Goal: Transaction & Acquisition: Book appointment/travel/reservation

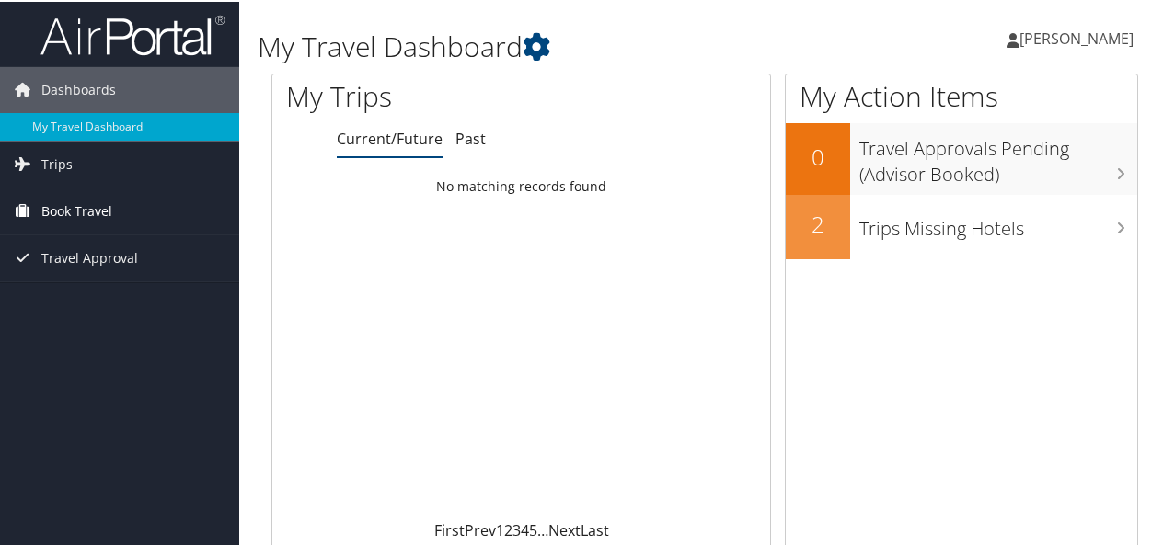
click at [68, 203] on span "Book Travel" at bounding box center [76, 210] width 71 height 46
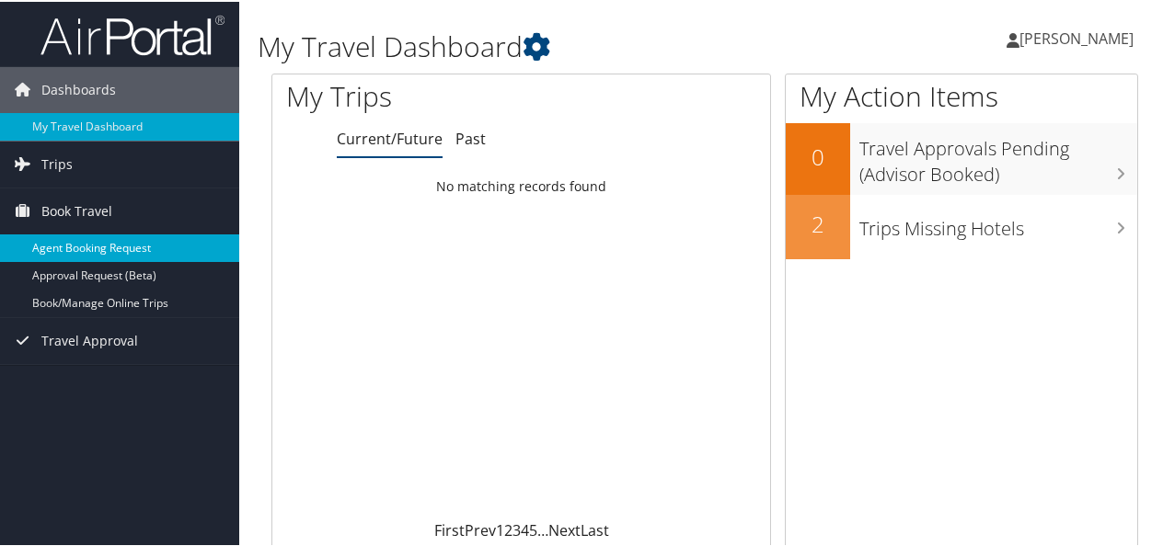
click at [79, 245] on link "Agent Booking Request" at bounding box center [119, 247] width 239 height 28
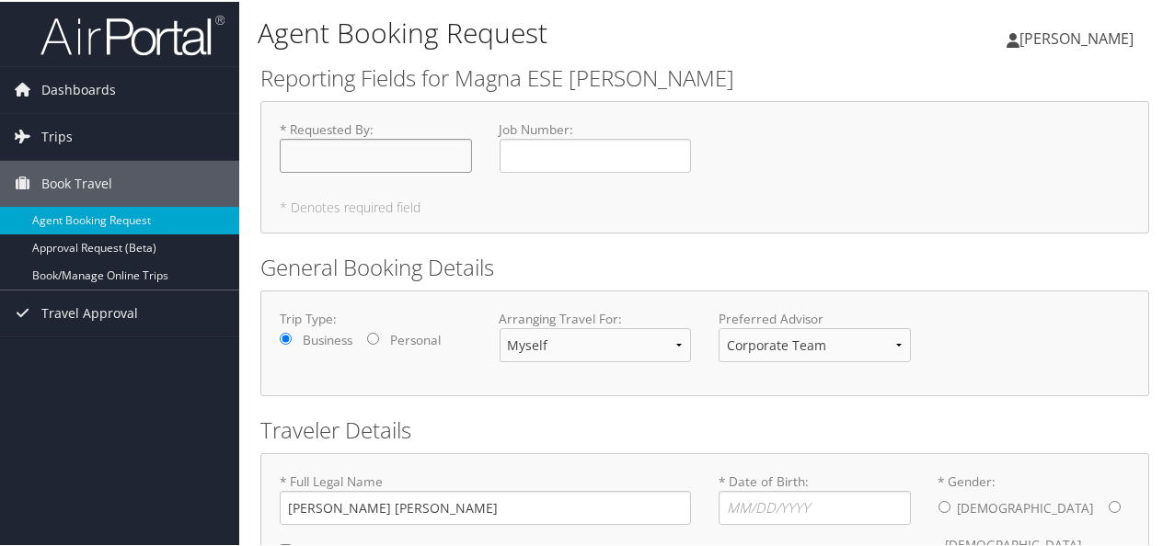
click at [431, 155] on input "* Requested By : Required" at bounding box center [376, 154] width 192 height 34
type input "[PERSON_NAME]"
type input "[DATE]"
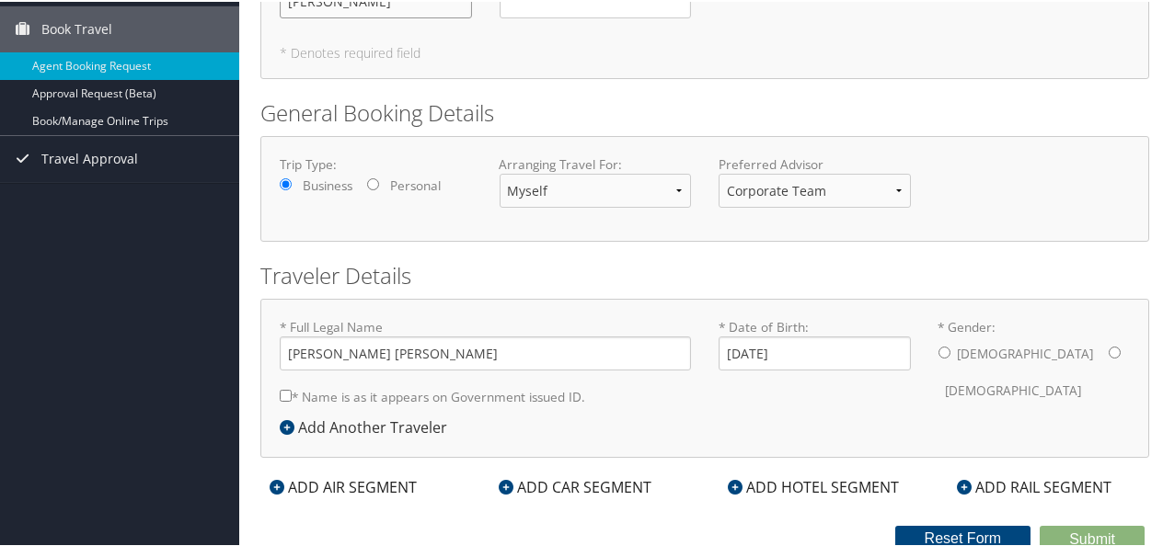
scroll to position [158, 0]
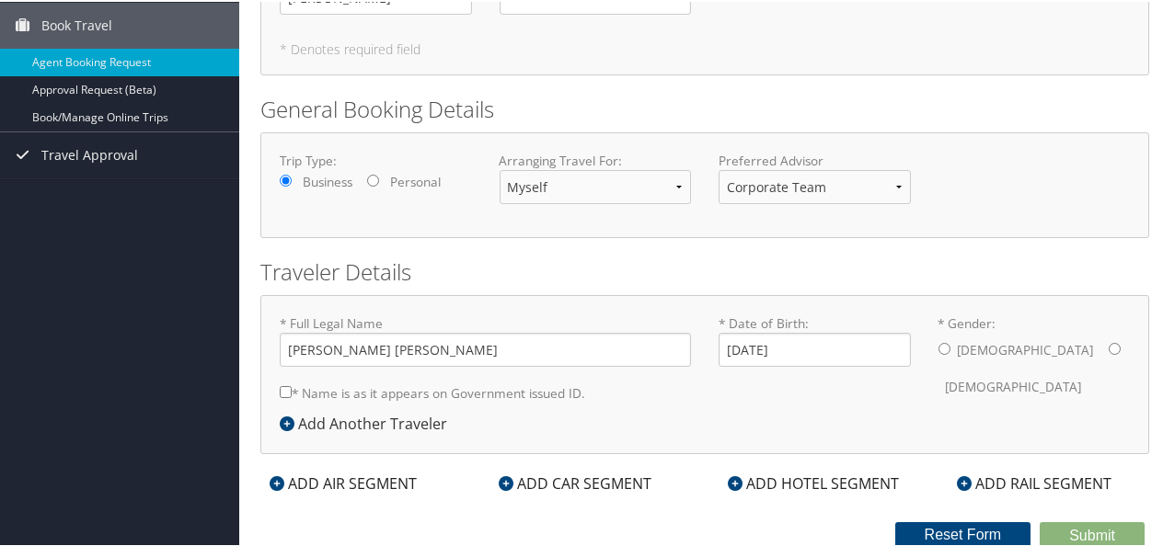
click at [940, 342] on input "* Gender: [DEMOGRAPHIC_DATA] [DEMOGRAPHIC_DATA]" at bounding box center [944, 347] width 12 height 12
radio input "true"
click at [281, 484] on icon at bounding box center [276, 482] width 15 height 15
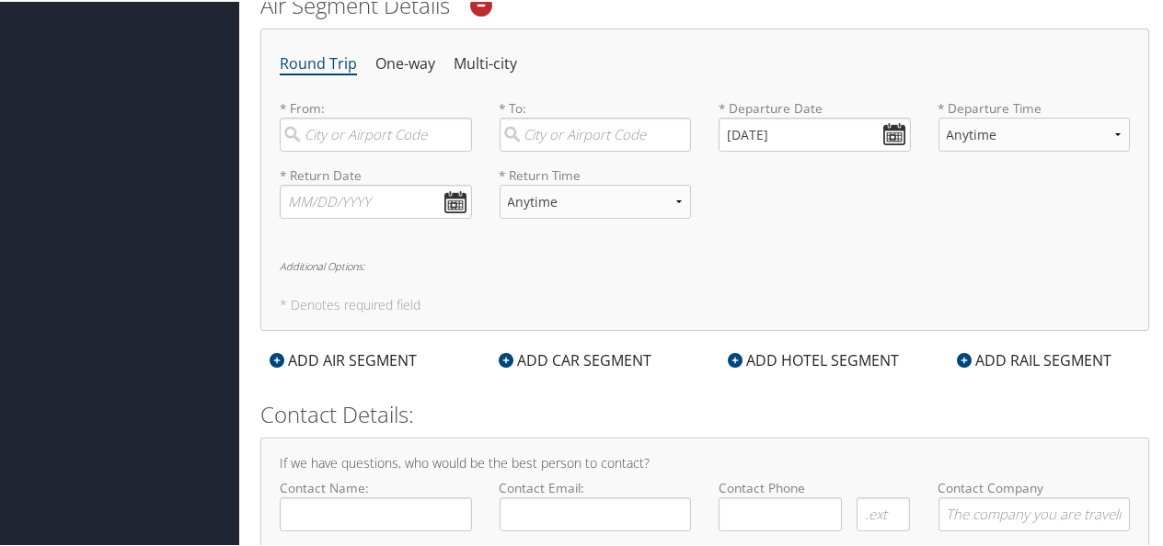
scroll to position [629, 0]
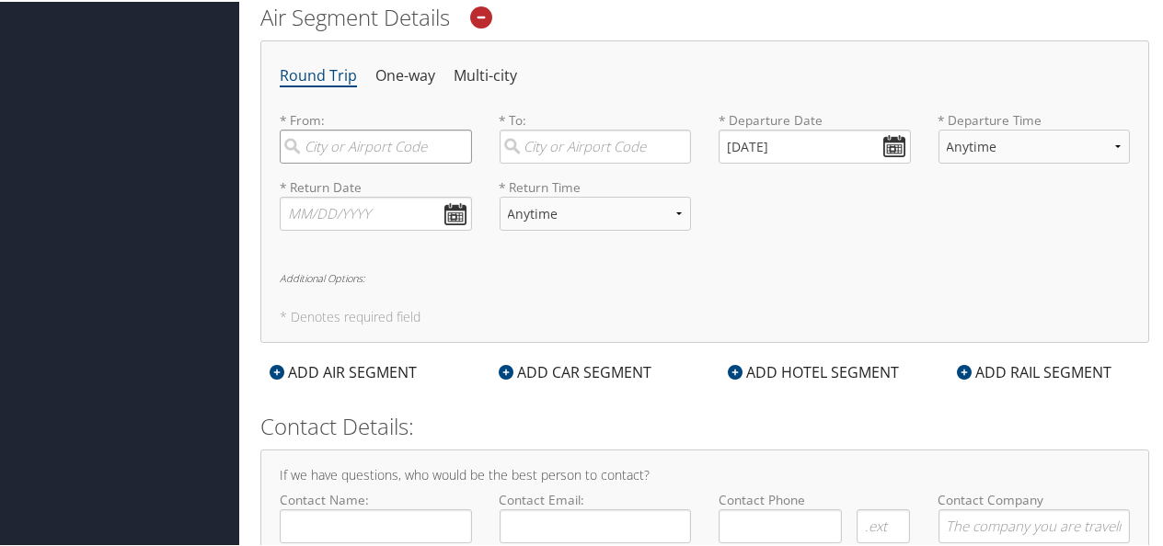
click at [340, 138] on input "search" at bounding box center [376, 145] width 192 height 34
type input "[GEOGRAPHIC_DATA] (DTW MI)"
type input "[GEOGRAPHIC_DATA] (MUC [GEOGRAPHIC_DATA])"
type input "[PERSON_NAME]"
type input "[PERSON_NAME][EMAIL_ADDRESS][PERSON_NAME][DOMAIN_NAME]"
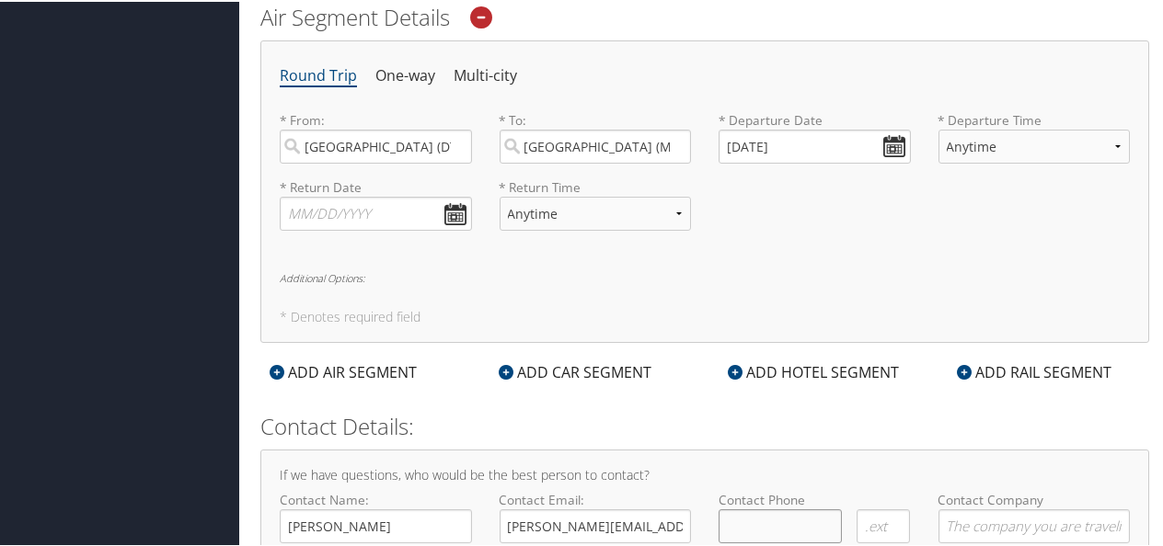
type input "( ) -"
type input "Magna Exteriors"
click at [681, 138] on input "[GEOGRAPHIC_DATA] (MUC [GEOGRAPHIC_DATA])" at bounding box center [595, 145] width 192 height 34
click at [670, 142] on input "[GEOGRAPHIC_DATA] (MUC [GEOGRAPHIC_DATA])" at bounding box center [595, 145] width 192 height 34
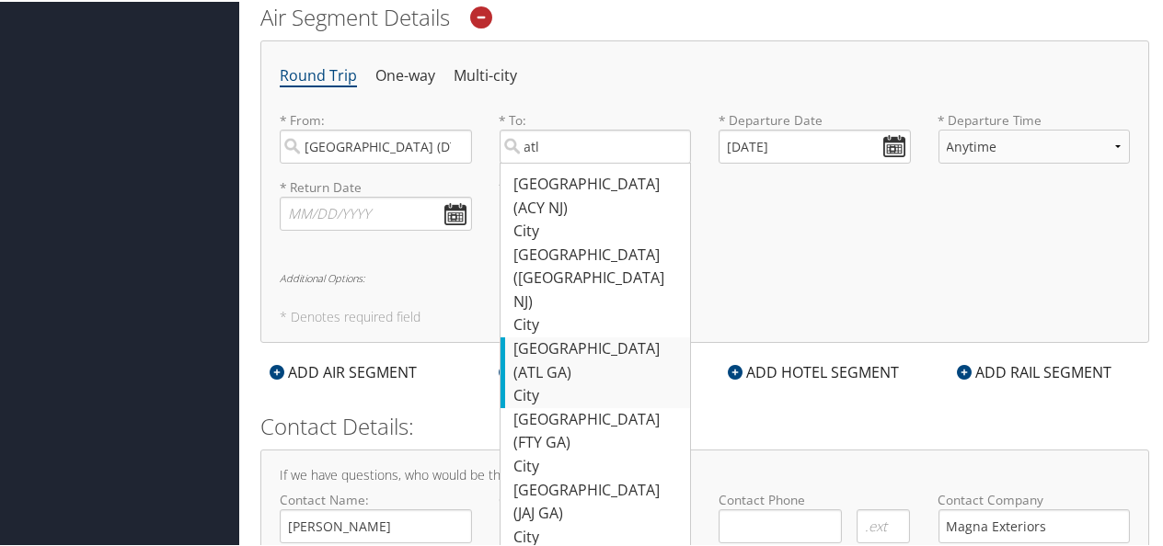
click at [548, 336] on div "Atlanta (ATL GA)" at bounding box center [597, 359] width 167 height 47
click at [548, 162] on input "atl" at bounding box center [595, 145] width 192 height 34
type input "[GEOGRAPHIC_DATA] ([GEOGRAPHIC_DATA] [GEOGRAPHIC_DATA])"
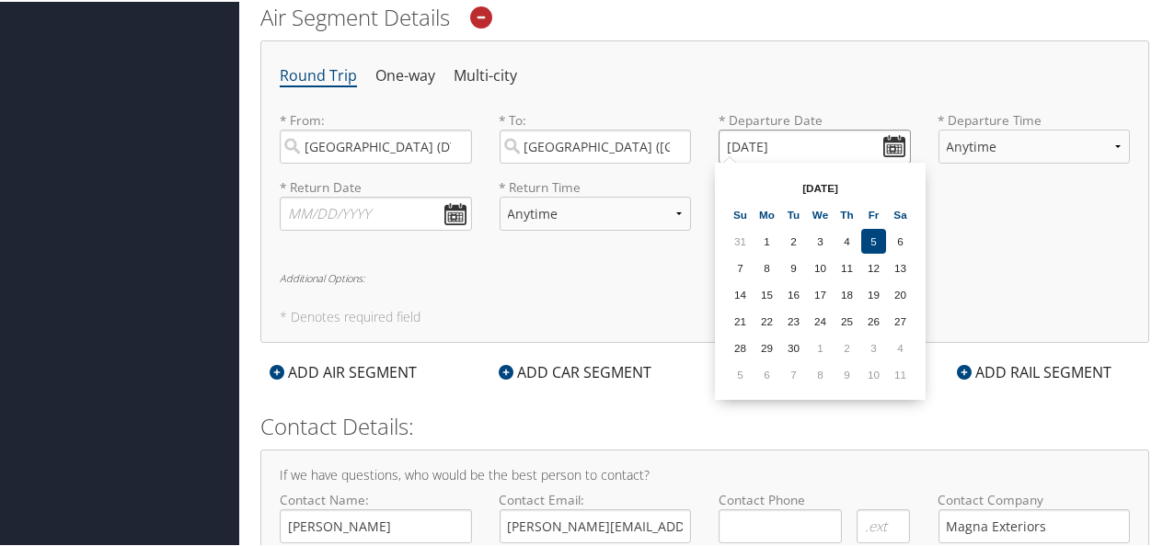
click at [889, 139] on input "[DATE]" at bounding box center [814, 145] width 192 height 34
click at [732, 183] on th at bounding box center [740, 186] width 25 height 25
click at [903, 186] on th at bounding box center [900, 186] width 25 height 25
click at [770, 263] on td "8" at bounding box center [766, 266] width 25 height 25
type input "[DATE]"
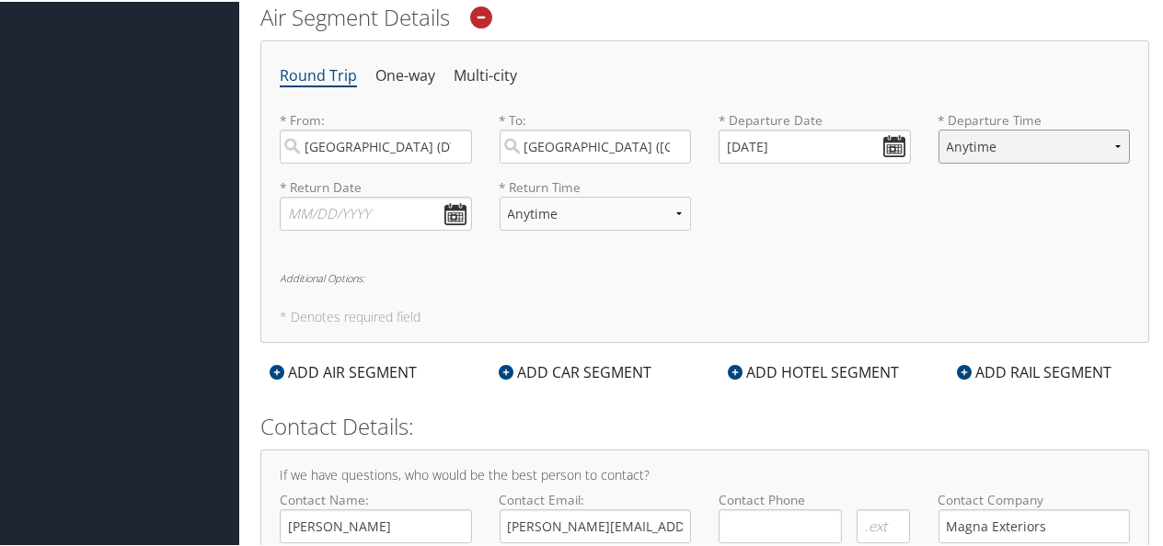
click at [1111, 138] on select "Anytime Early Morning (5AM-7AM) Morning (7AM-12PM) Afternoon (12PM-5PM) Evening…" at bounding box center [1034, 145] width 192 height 34
select select "12:00 PM"
click at [938, 128] on select "Anytime Early Morning (5AM-7AM) Morning (7AM-12PM) Afternoon (12PM-5PM) Evening…" at bounding box center [1034, 145] width 192 height 34
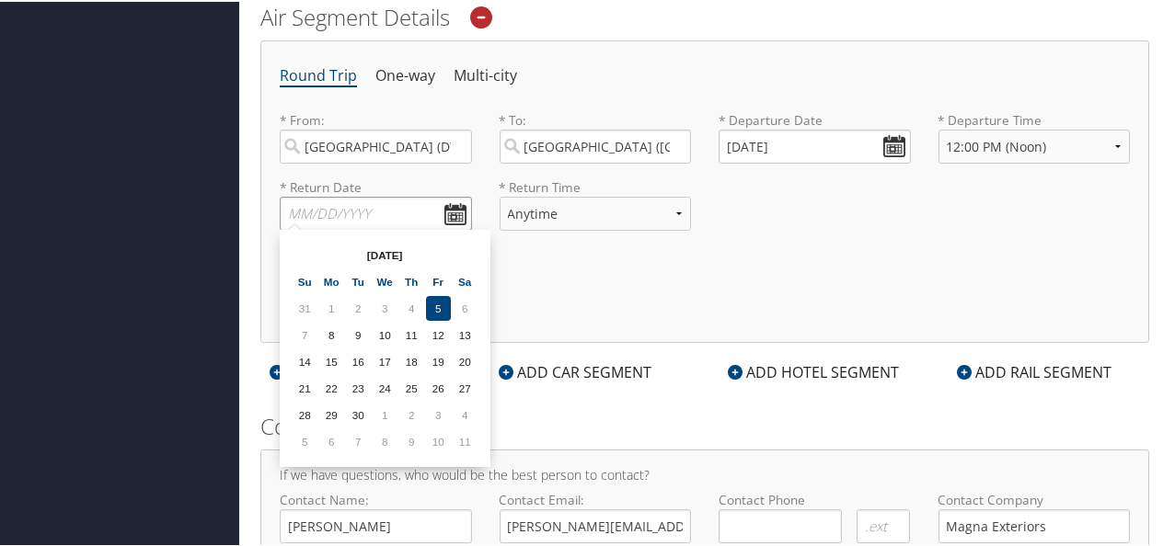
click at [449, 206] on input "text" at bounding box center [376, 212] width 192 height 34
click at [434, 358] on td "19" at bounding box center [438, 360] width 25 height 25
type input "[DATE]"
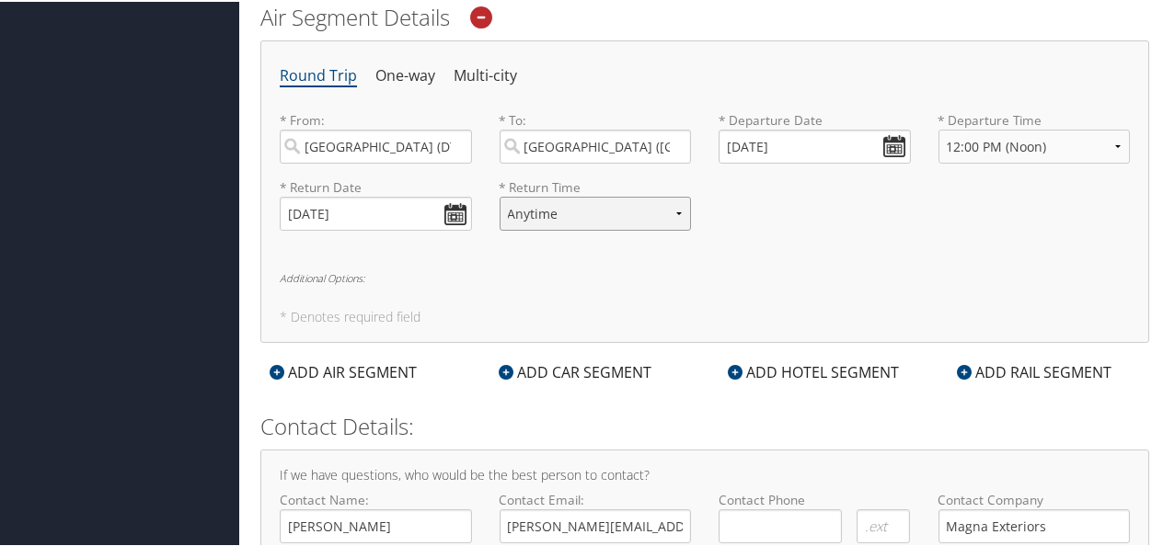
click at [674, 205] on select "Anytime Early Morning (5AM-7AM) Morning (7AM-12PM) Afternoon (12PM-5PM) Evening…" at bounding box center [595, 212] width 192 height 34
select select "11:00 AM"
click at [499, 195] on select "Anytime Early Morning (5AM-7AM) Morning (7AM-12PM) Afternoon (12PM-5PM) Evening…" at bounding box center [595, 212] width 192 height 34
click at [552, 361] on div "ADD CAR SEGMENT" at bounding box center [574, 371] width 171 height 22
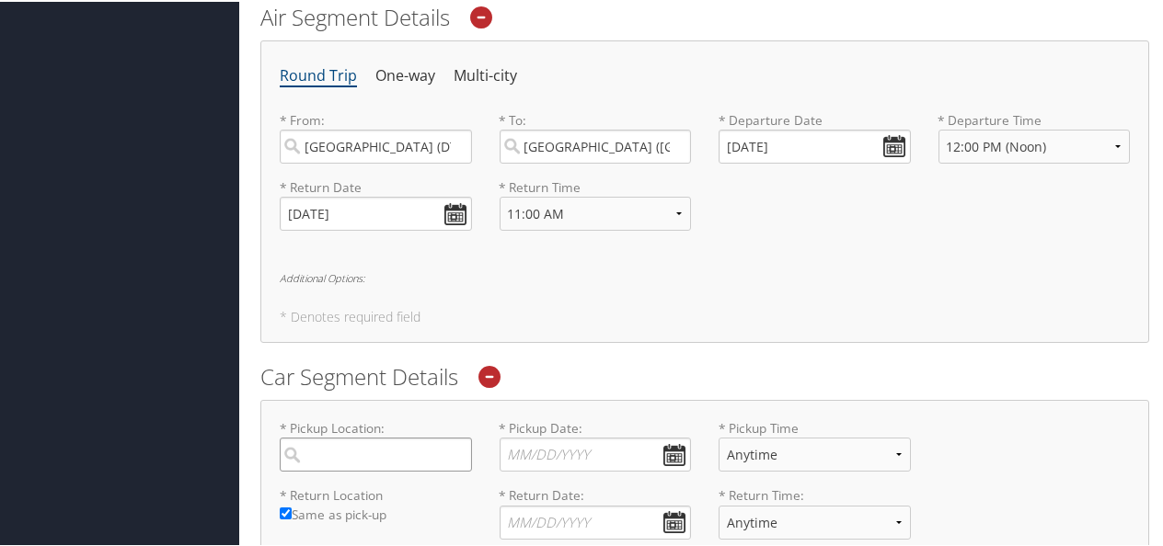
click at [358, 445] on input "search" at bounding box center [376, 453] width 192 height 34
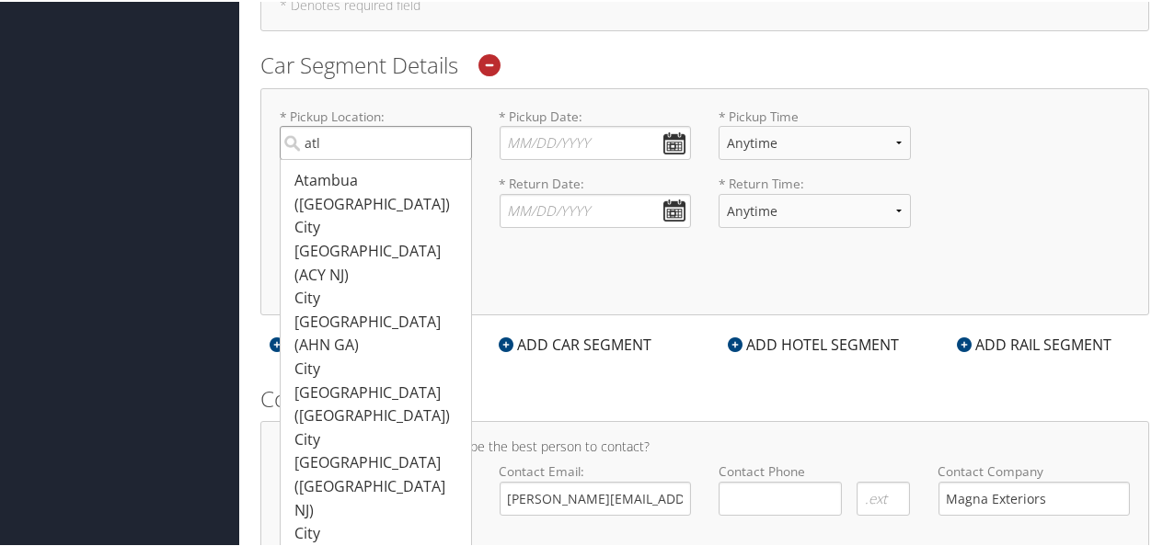
scroll to position [939, 0]
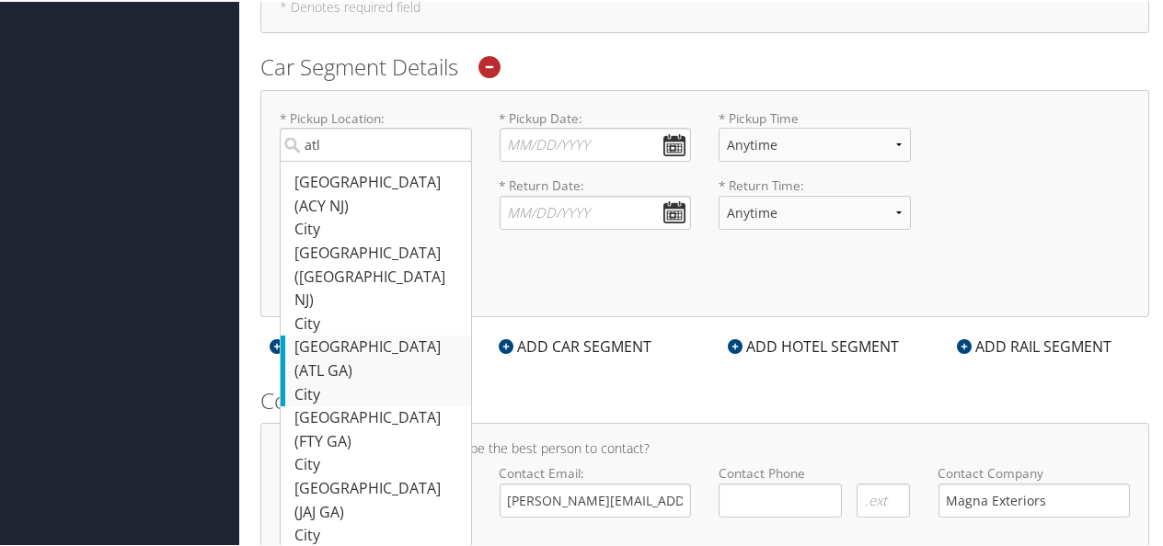
click at [332, 334] on div "Atlanta (ATL GA)" at bounding box center [377, 357] width 167 height 47
click at [332, 160] on input "atl" at bounding box center [376, 143] width 192 height 34
type input "Atlanta"
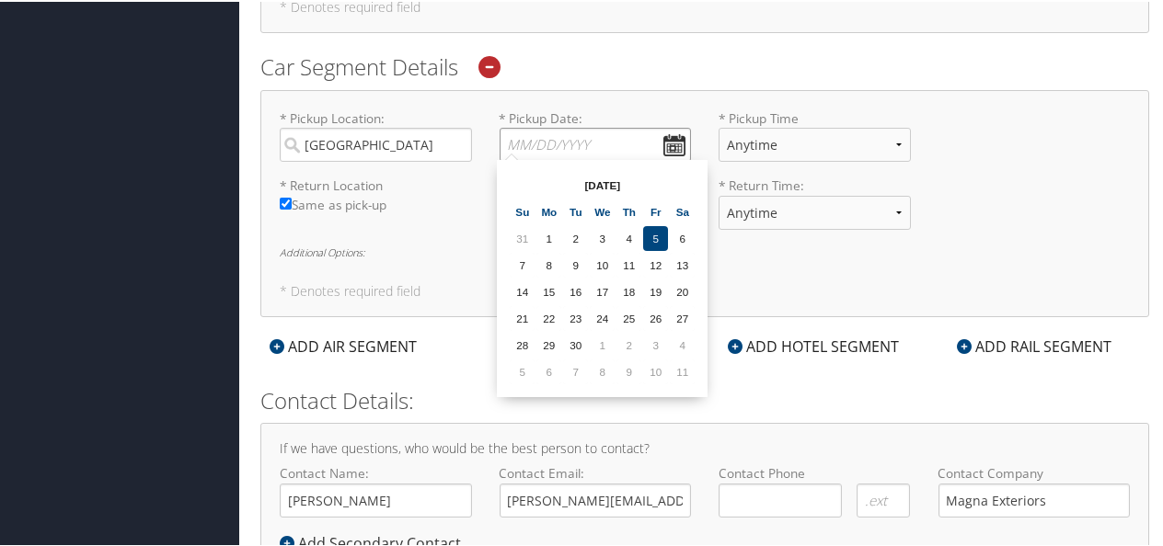
click at [674, 137] on input "* Pickup Date: Dates must be valid" at bounding box center [595, 143] width 192 height 34
click at [512, 200] on th "Su" at bounding box center [522, 210] width 25 height 25
click at [554, 266] on td "8" at bounding box center [548, 263] width 25 height 25
type input "[DATE]"
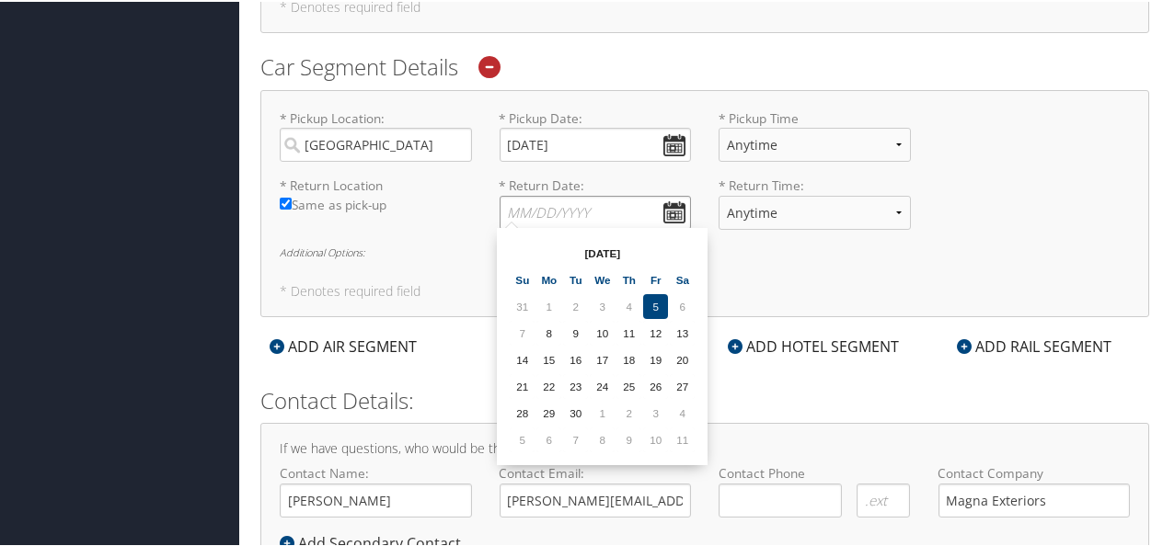
click at [673, 207] on input "* Return Date: Dates must be valid" at bounding box center [595, 211] width 192 height 34
click at [659, 355] on td "19" at bounding box center [655, 358] width 25 height 25
type input "[DATE]"
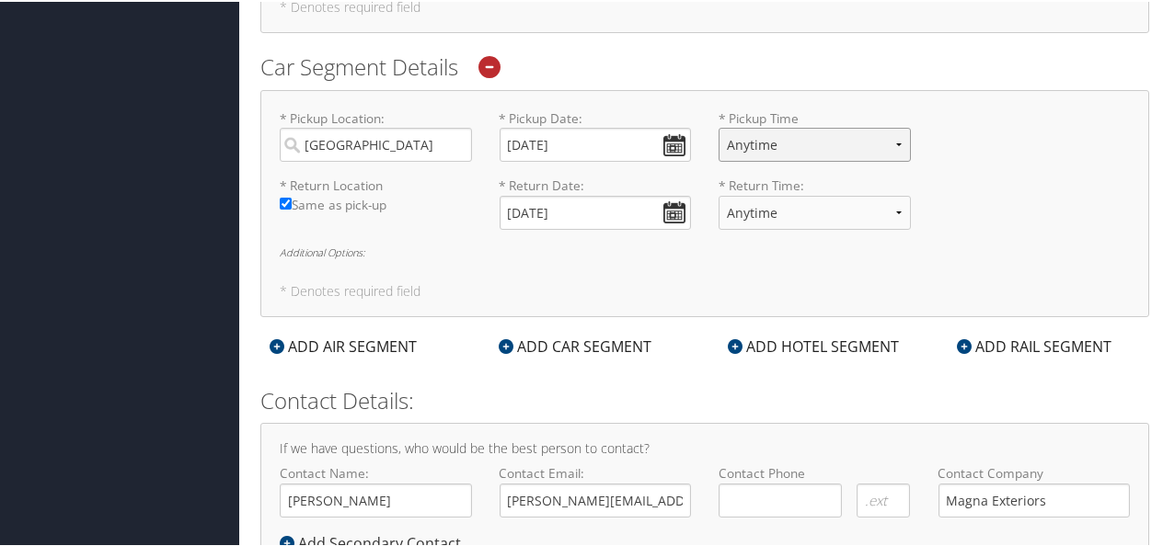
click at [895, 141] on select "Anytime 12:00 AM 1:00 AM 2:00 AM 3:00 AM 4:00 AM 5:00 AM 6:00 AM 7:00 AM 8:00 A…" at bounding box center [814, 143] width 192 height 34
select select "3:00 PM"
click at [718, 126] on select "Anytime 12:00 AM 1:00 AM 2:00 AM 3:00 AM 4:00 AM 5:00 AM 6:00 AM 7:00 AM 8:00 A…" at bounding box center [814, 143] width 192 height 34
click at [892, 202] on select "Anytime 12:00 AM 1:00 AM 2:00 AM 3:00 AM 4:00 AM 5:00 AM 6:00 AM 7:00 AM 8:00 A…" at bounding box center [814, 211] width 192 height 34
select select "10:00 AM"
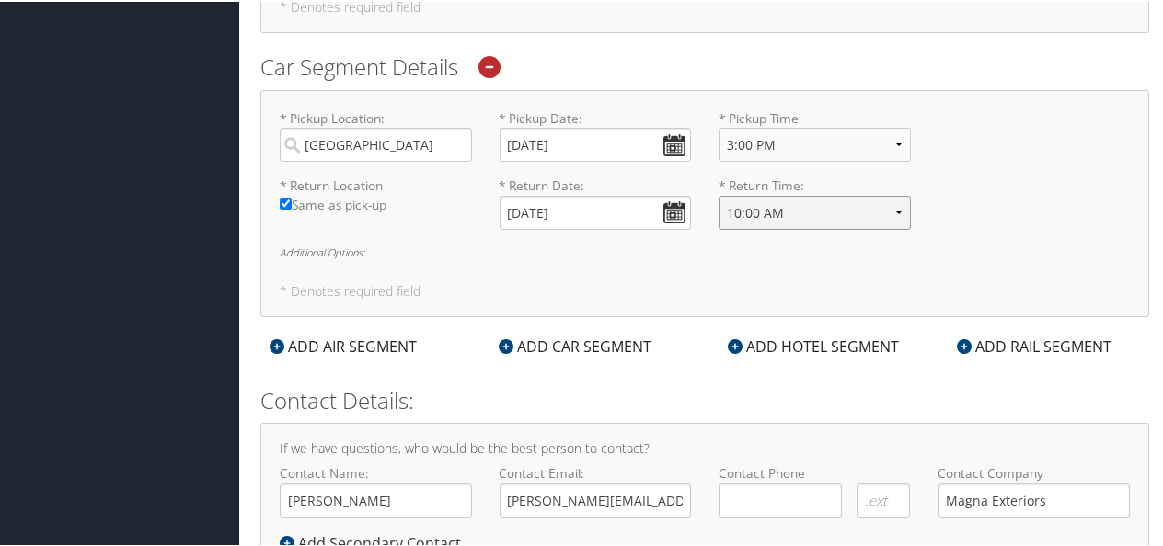
click at [718, 194] on select "Anytime 12:00 AM 1:00 AM 2:00 AM 3:00 AM 4:00 AM 5:00 AM 6:00 AM 7:00 AM 8:00 A…" at bounding box center [814, 211] width 192 height 34
click at [767, 336] on div "ADD HOTEL SEGMENT" at bounding box center [812, 345] width 189 height 22
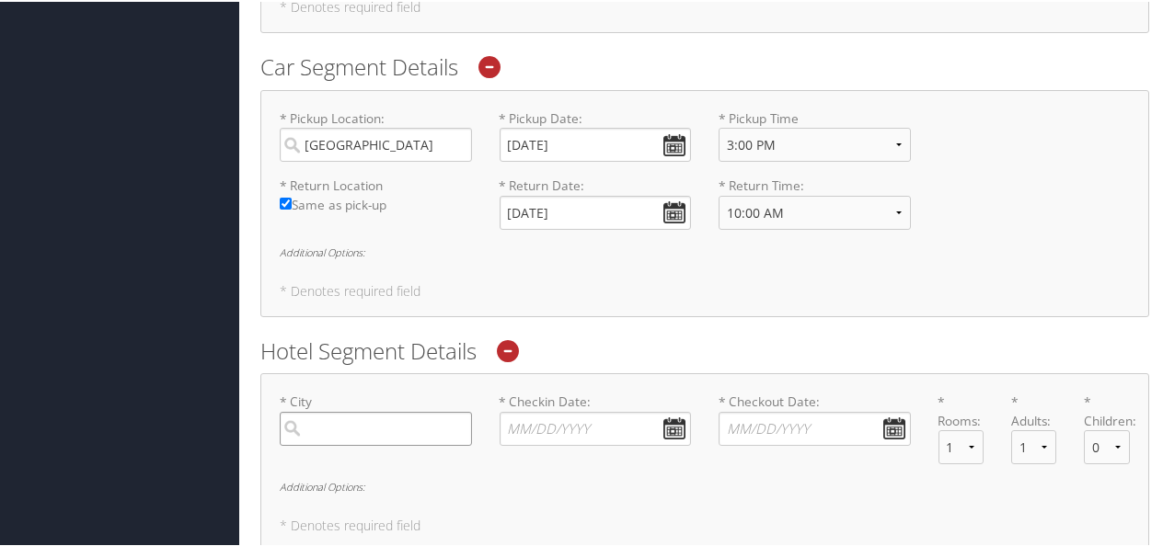
click at [355, 426] on input "search" at bounding box center [376, 427] width 192 height 34
type input "Carrollton"
type input "08/25/2025"
type input "08/29/2025"
type input "( ) -"
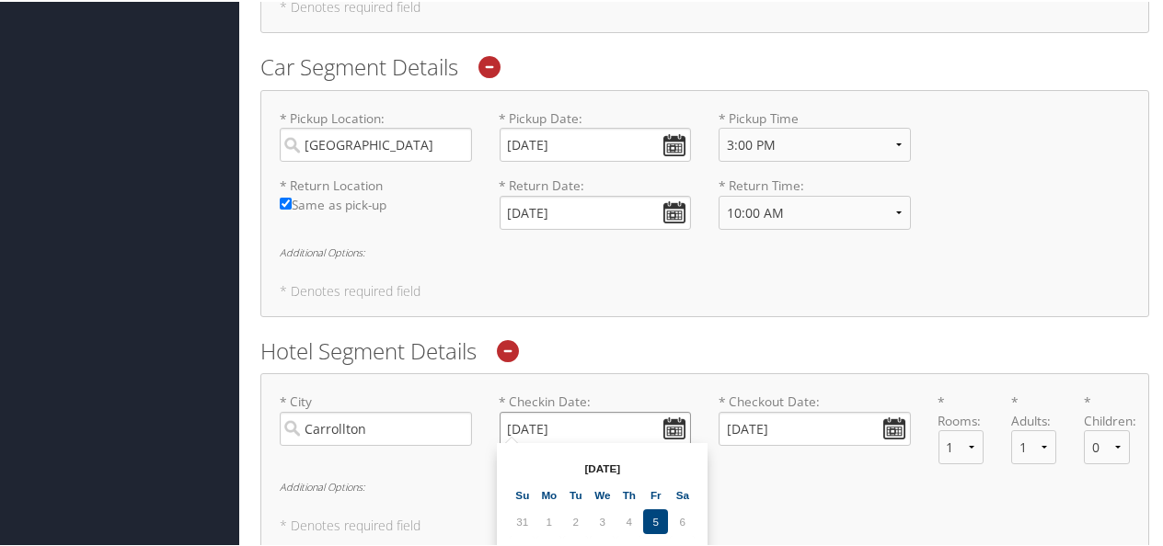
click at [596, 416] on input "08/25/2025" at bounding box center [595, 427] width 192 height 34
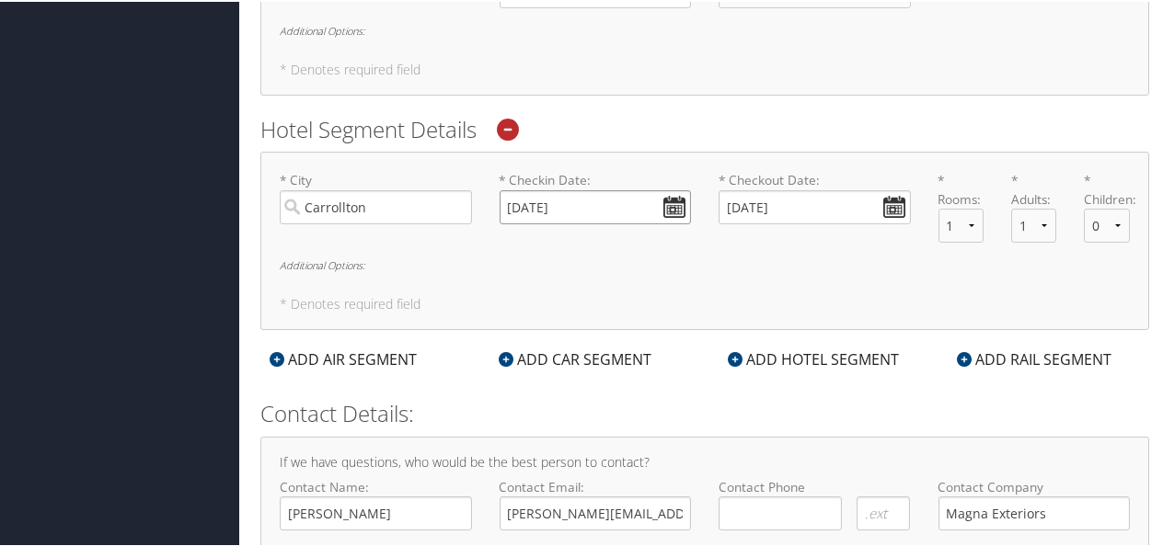
scroll to position [1153, 0]
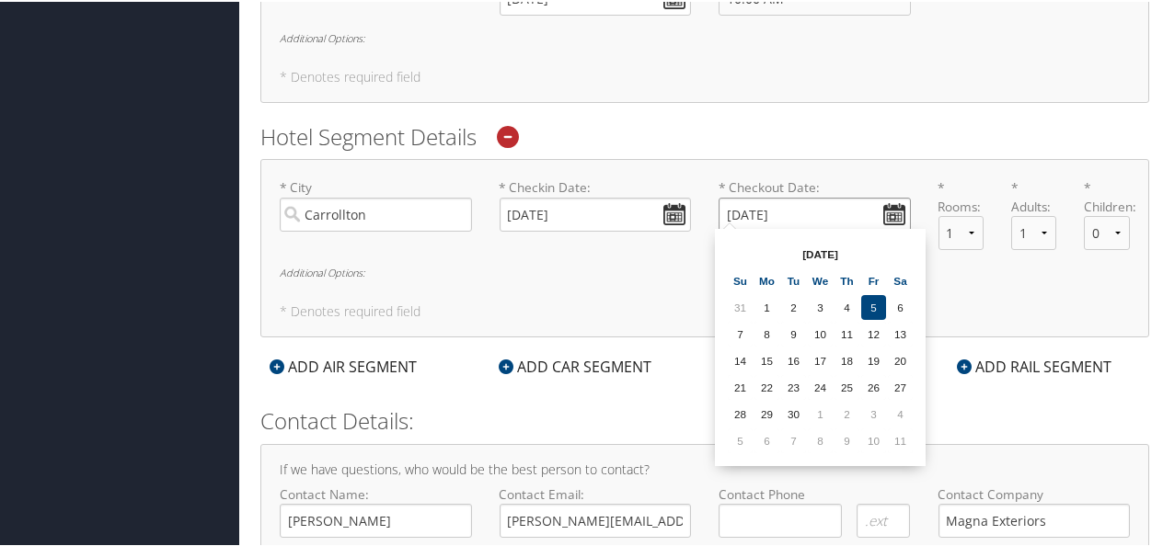
click at [847, 196] on input "08/29/2025" at bounding box center [814, 213] width 192 height 34
click at [874, 362] on td "19" at bounding box center [873, 359] width 25 height 25
type input "[DATE]"
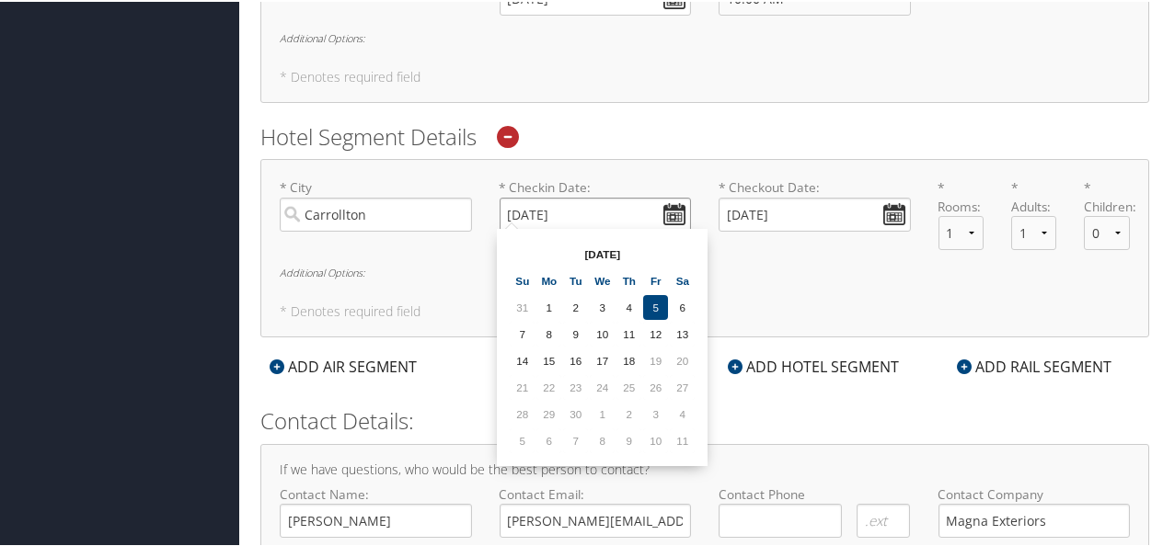
click at [644, 212] on input "08/25/2025" at bounding box center [595, 213] width 192 height 34
click at [550, 330] on td "8" at bounding box center [548, 332] width 25 height 25
type input "[DATE]"
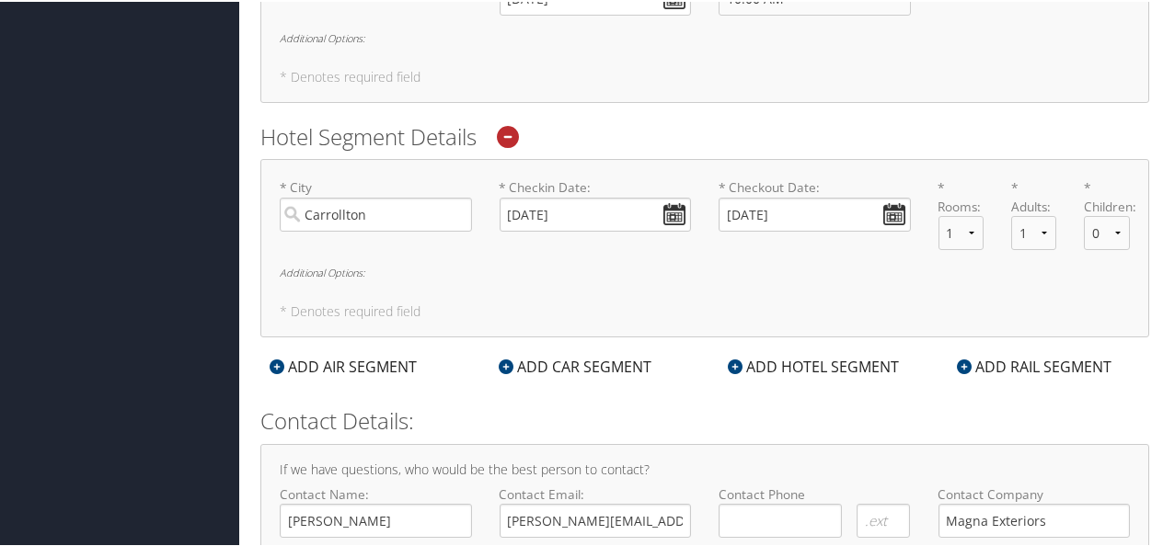
scroll to position [1242, 0]
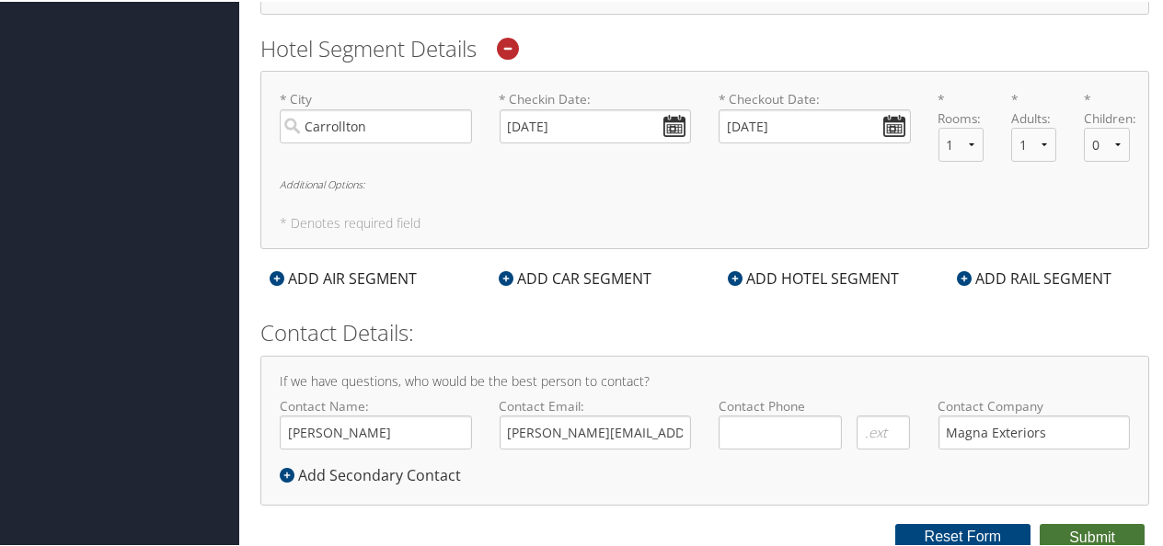
click at [1082, 524] on button "Submit" at bounding box center [1091, 536] width 105 height 28
click at [1076, 537] on button "Submit" at bounding box center [1091, 536] width 105 height 28
click at [1071, 534] on button "Submit" at bounding box center [1091, 536] width 105 height 28
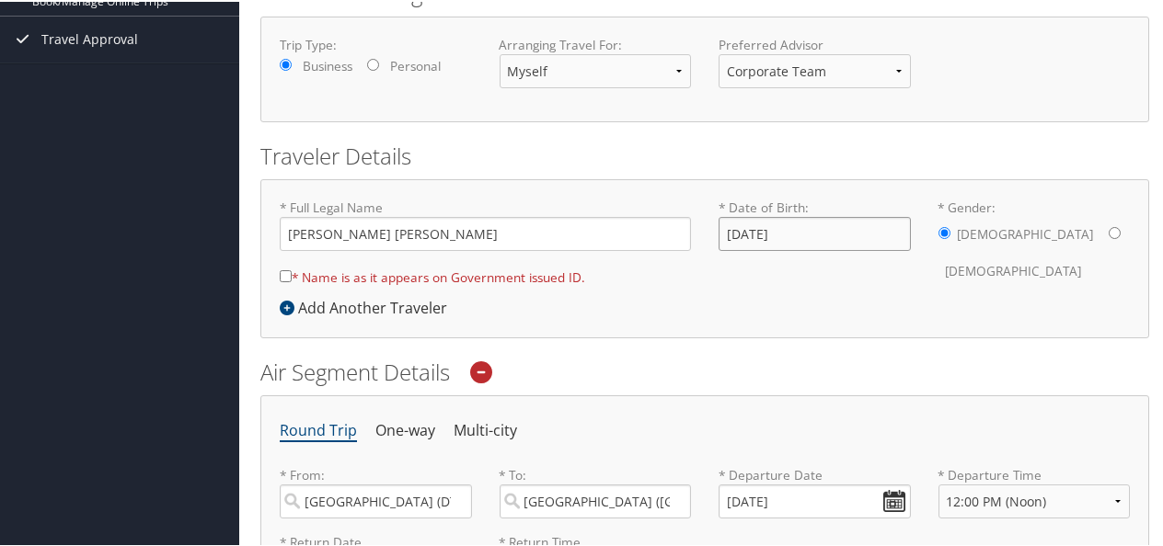
click at [816, 230] on input "[DATE]" at bounding box center [814, 232] width 192 height 34
click at [283, 271] on input "* Name is as it appears on Government issued ID." at bounding box center [286, 275] width 12 height 12
checkbox input "true"
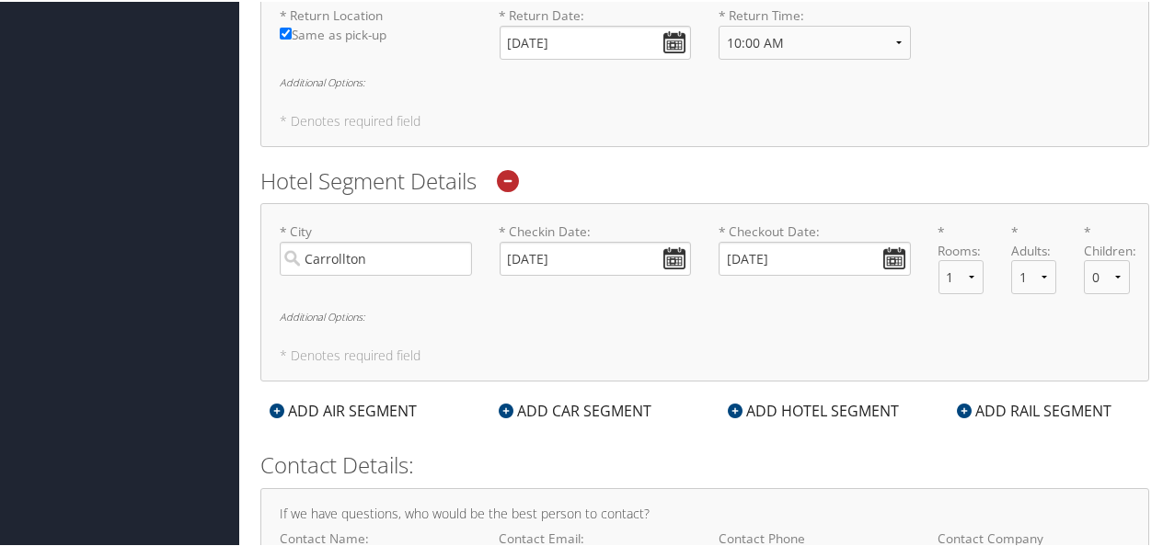
scroll to position [1242, 0]
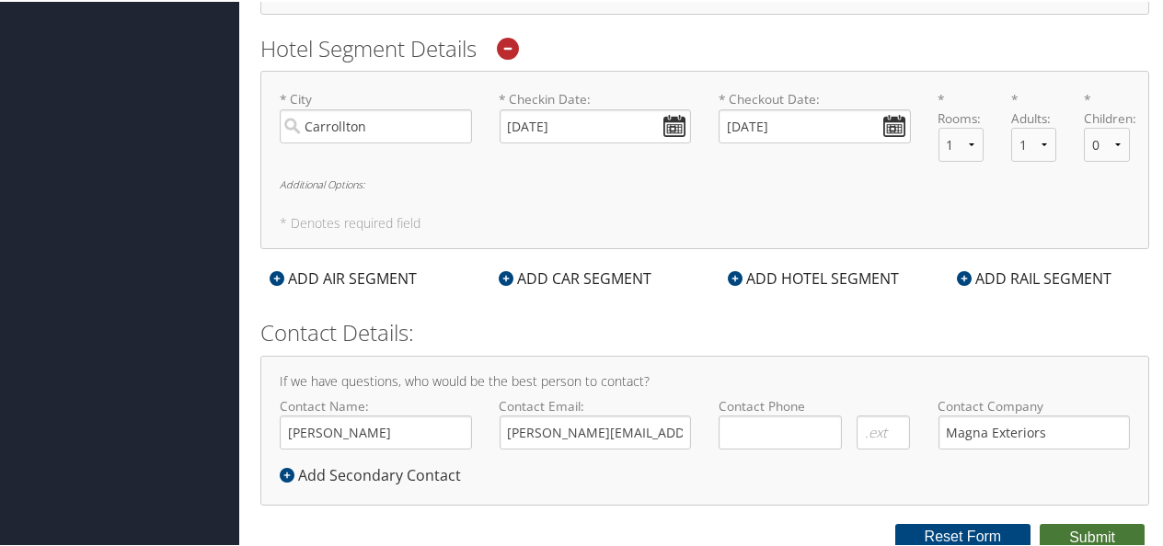
click at [1068, 533] on button "Submit" at bounding box center [1091, 536] width 105 height 28
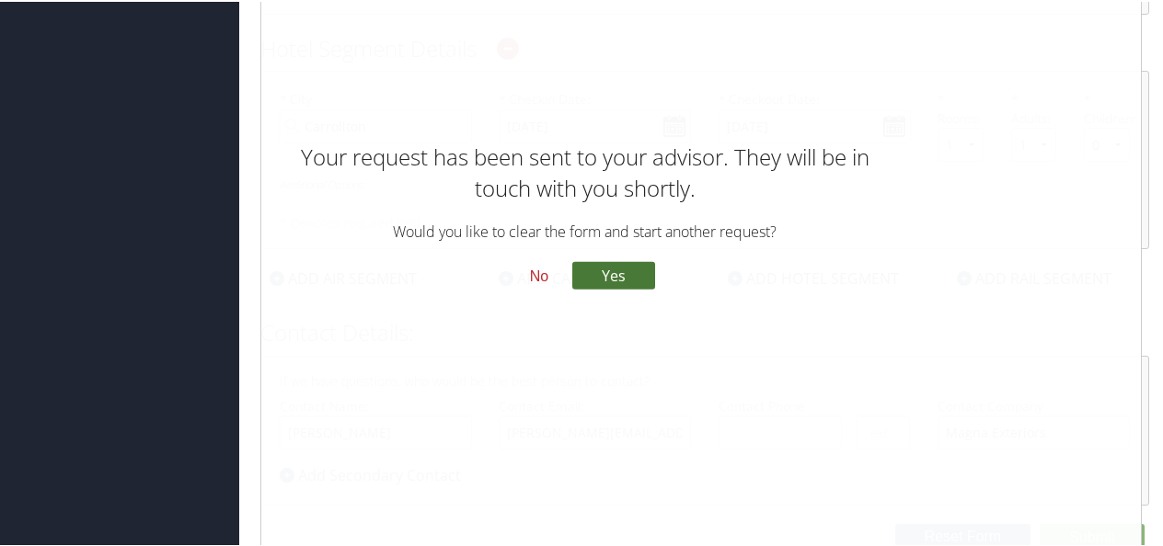
click at [605, 259] on button "Yes" at bounding box center [613, 273] width 83 height 28
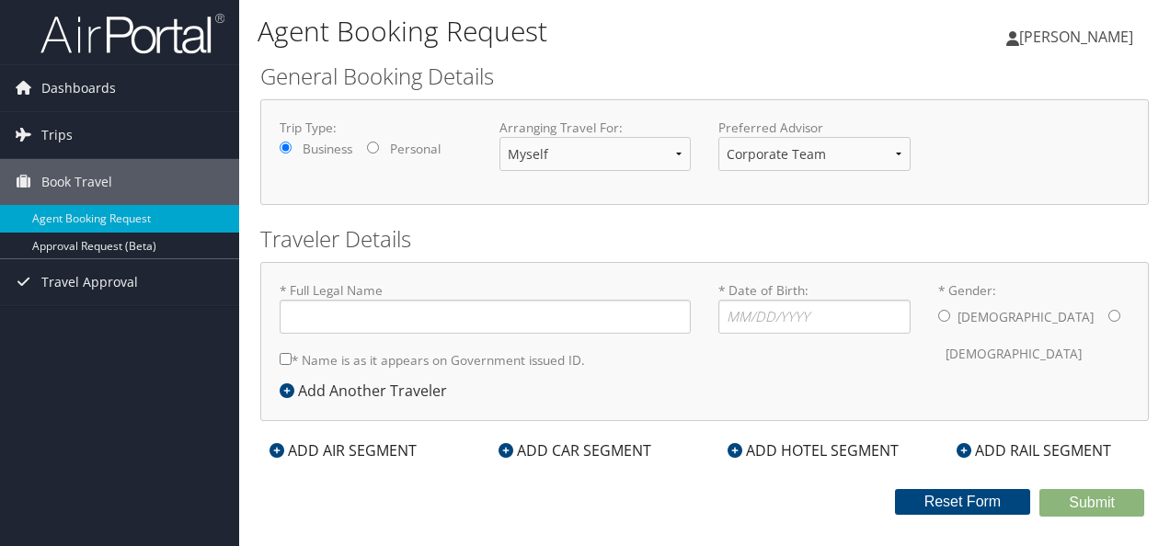
type input "[PERSON_NAME] [PERSON_NAME]"
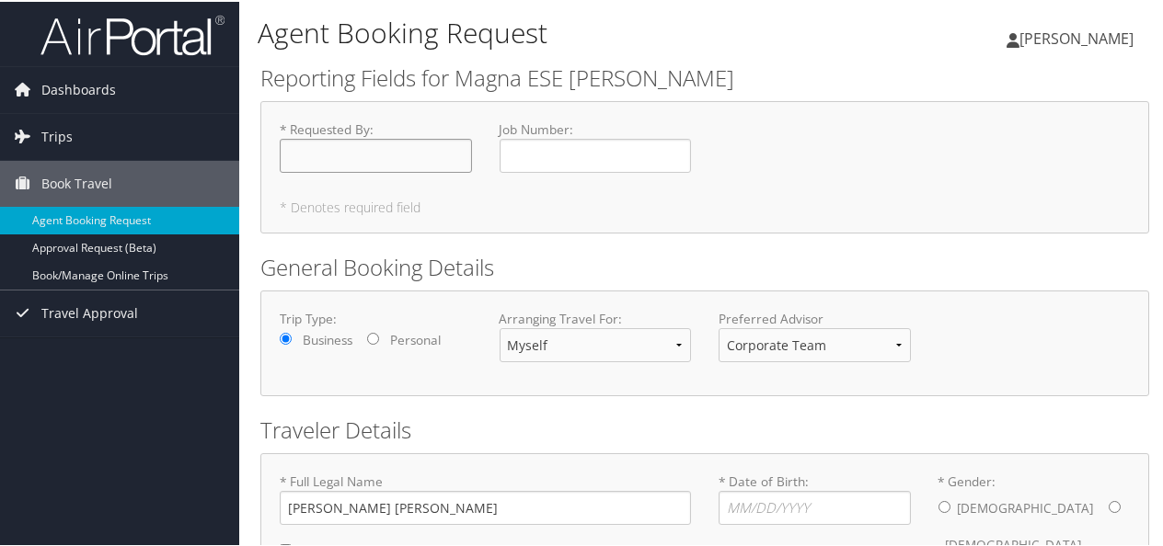
click at [396, 153] on input "* Requested By : Required" at bounding box center [376, 154] width 192 height 34
type input "[PERSON_NAME]"
type input "[DATE]"
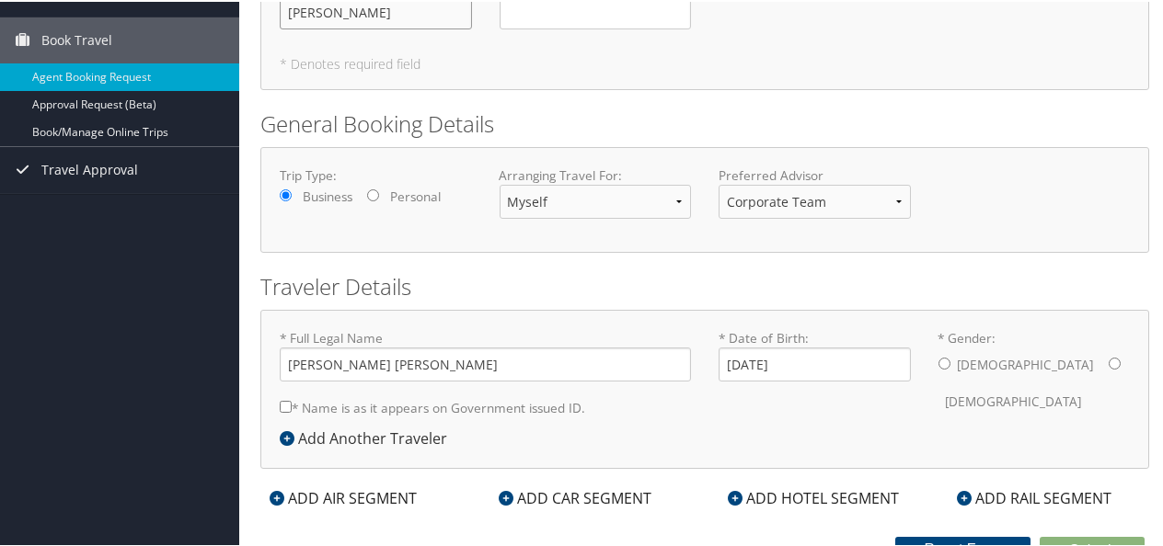
scroll to position [158, 0]
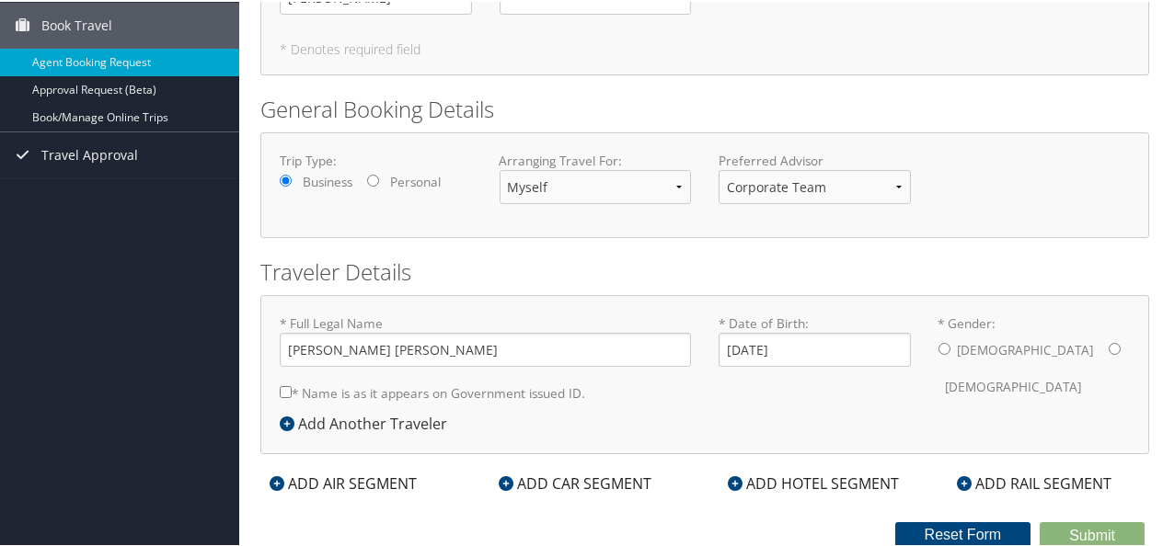
click at [938, 343] on input "* Gender: [DEMOGRAPHIC_DATA] [DEMOGRAPHIC_DATA]" at bounding box center [944, 347] width 12 height 12
radio input "true"
click at [287, 387] on input "* Name is as it appears on Government issued ID." at bounding box center [286, 390] width 12 height 12
checkbox input "true"
click at [278, 480] on icon at bounding box center [276, 482] width 15 height 15
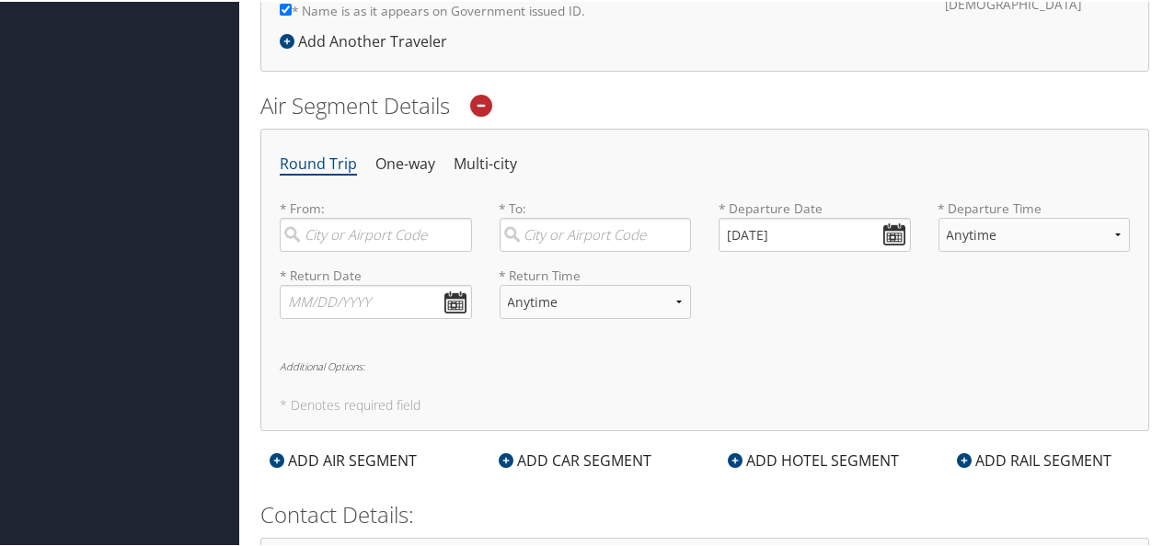
scroll to position [539, 0]
click at [355, 232] on input "search" at bounding box center [376, 235] width 192 height 34
type input "[GEOGRAPHIC_DATA] (DTW MI)"
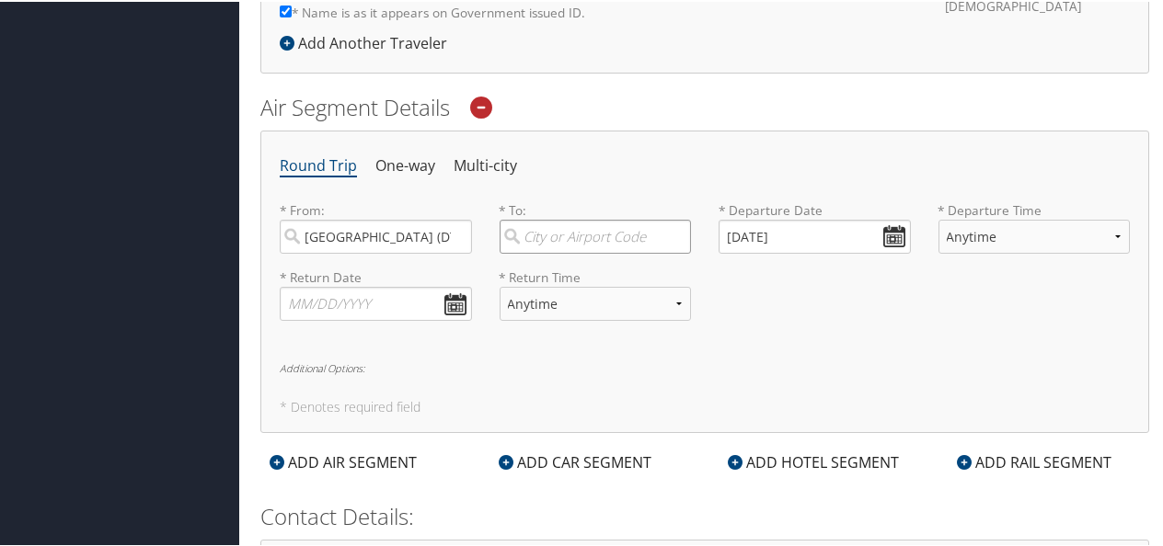
type input "[GEOGRAPHIC_DATA] ([GEOGRAPHIC_DATA] [GEOGRAPHIC_DATA])"
type input "[PERSON_NAME]"
type input "[PERSON_NAME][EMAIL_ADDRESS][PERSON_NAME][DOMAIN_NAME]"
type input "( ) -"
type input "Magna Exteriors"
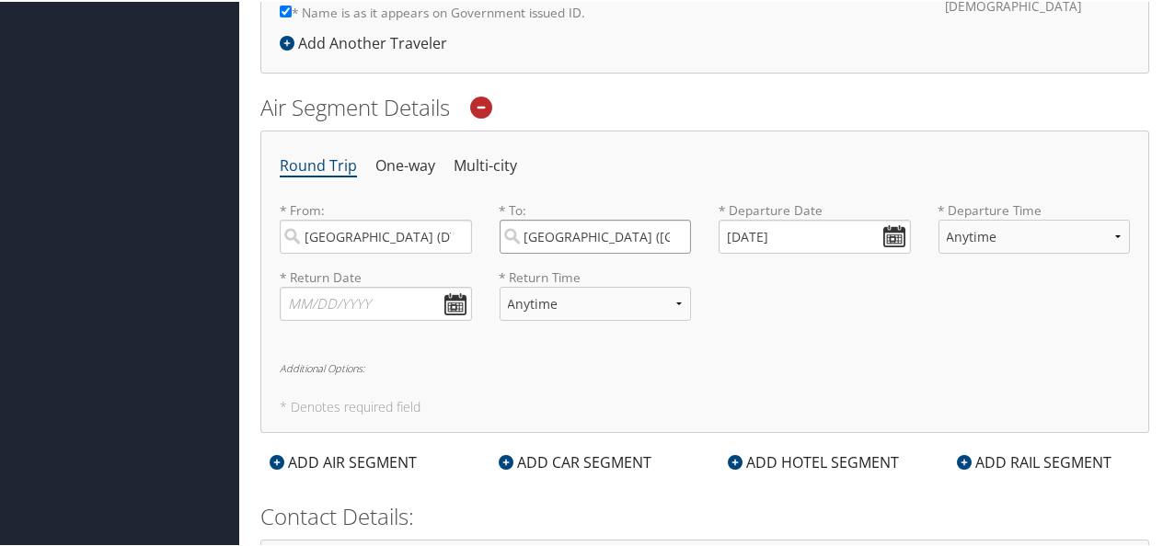
click at [587, 234] on input "[GEOGRAPHIC_DATA] ([GEOGRAPHIC_DATA] [GEOGRAPHIC_DATA])" at bounding box center [595, 235] width 192 height 34
click at [668, 233] on input "[GEOGRAPHIC_DATA] ([GEOGRAPHIC_DATA] [GEOGRAPHIC_DATA])" at bounding box center [595, 235] width 192 height 34
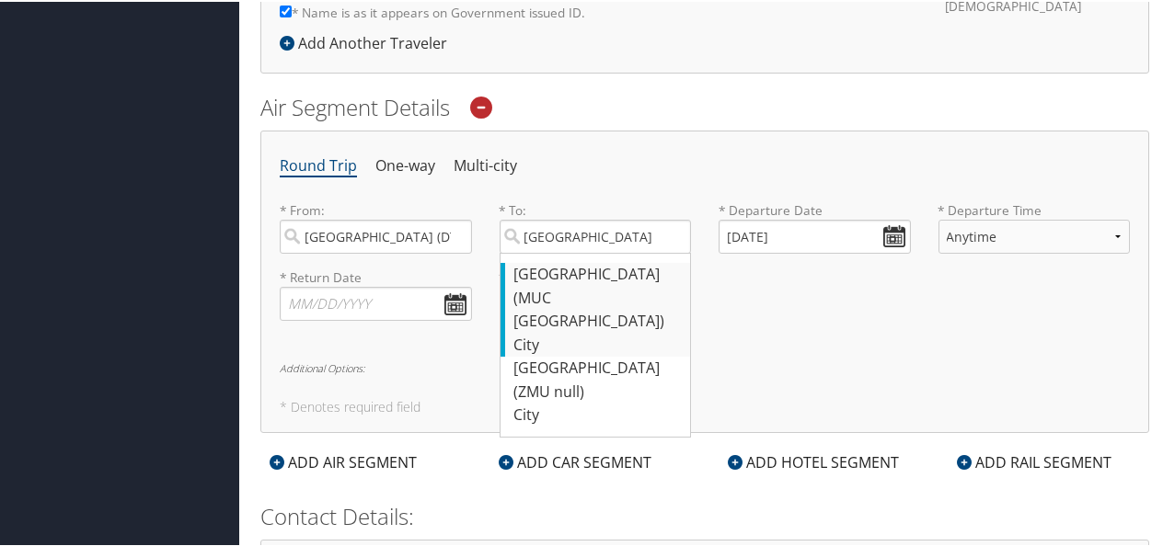
click at [563, 271] on div "[GEOGRAPHIC_DATA] (MUC [GEOGRAPHIC_DATA])" at bounding box center [597, 296] width 167 height 71
click at [563, 252] on input "[GEOGRAPHIC_DATA]" at bounding box center [595, 235] width 192 height 34
type input "[GEOGRAPHIC_DATA] (MUC [GEOGRAPHIC_DATA])"
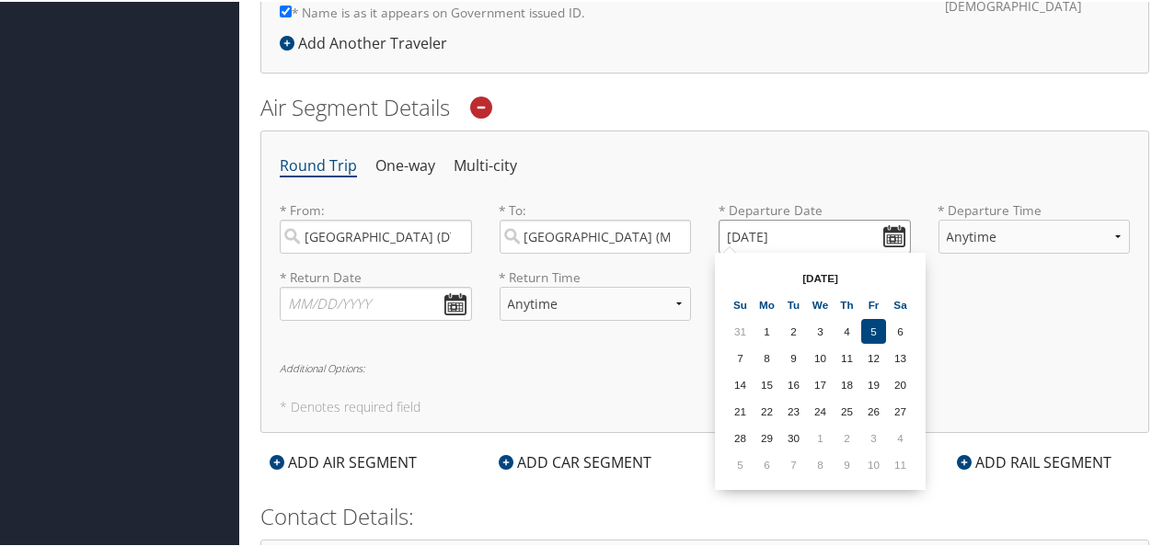
click at [891, 232] on input "[DATE]" at bounding box center [814, 235] width 192 height 34
click at [727, 281] on table "[DATE] Su Mo Tu We Th Fr Sa 31 1 2 3 4 5 6 7 8 9 10 11 12 13 14 15 16 17 18 19 …" at bounding box center [820, 369] width 189 height 215
click at [901, 273] on th at bounding box center [900, 276] width 25 height 25
click at [745, 408] on td "19" at bounding box center [740, 409] width 25 height 25
type input "[DATE]"
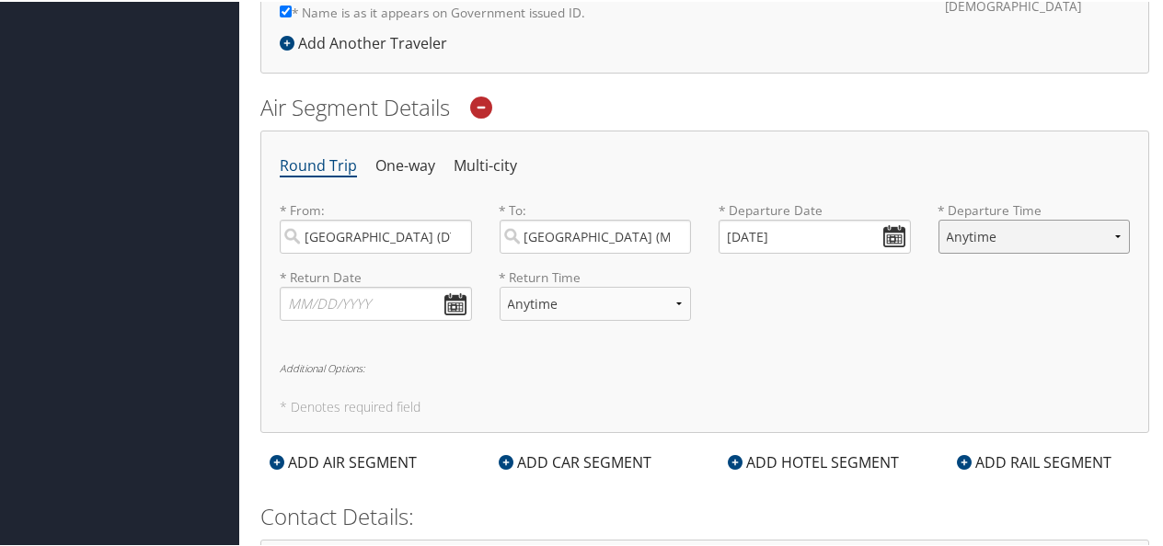
click at [1109, 232] on select "Anytime Early Morning (5AM-7AM) Morning (7AM-12PM) Afternoon (12PM-5PM) Evening…" at bounding box center [1034, 235] width 192 height 34
select select "7:00 PM"
click at [938, 218] on select "Anytime Early Morning (5AM-7AM) Morning (7AM-12PM) Afternoon (12PM-5PM) Evening…" at bounding box center [1034, 235] width 192 height 34
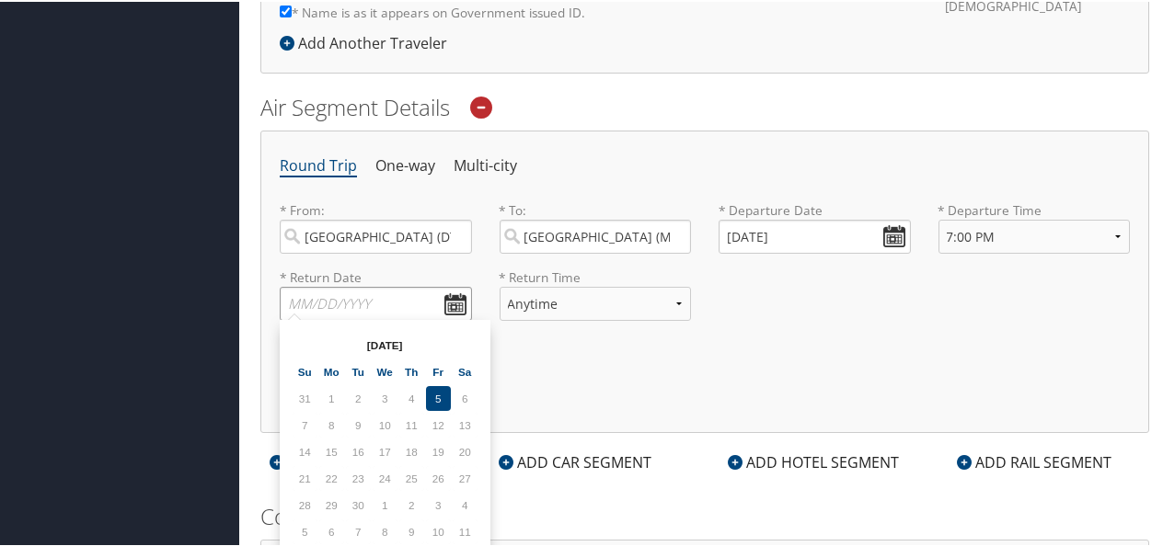
click at [461, 300] on input "text" at bounding box center [376, 302] width 192 height 34
click at [461, 348] on th at bounding box center [465, 343] width 25 height 25
click at [437, 475] on td "24" at bounding box center [438, 476] width 25 height 25
type input "[DATE]"
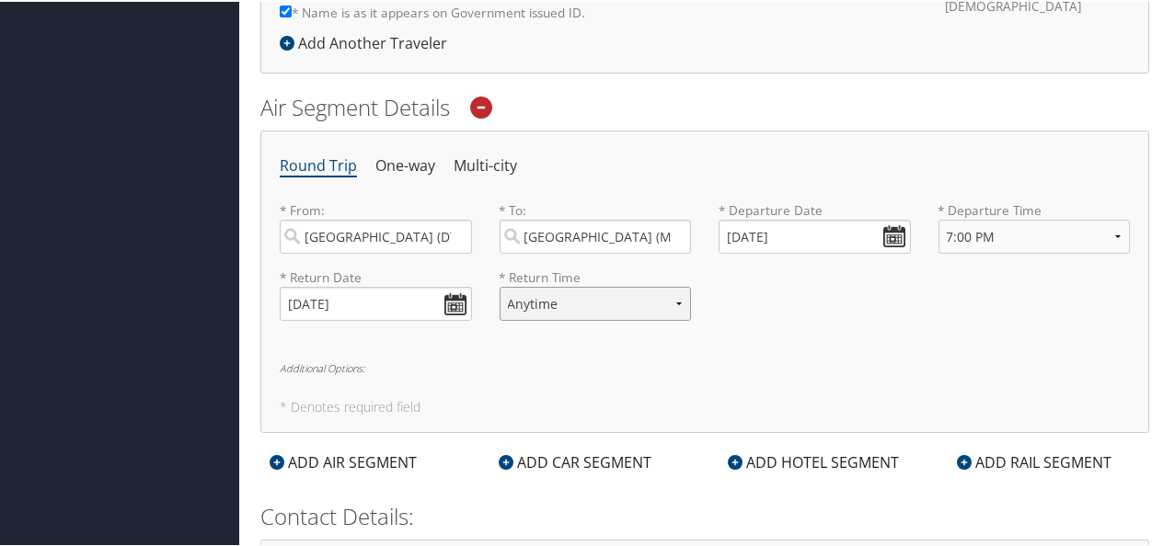
click at [673, 297] on select "Anytime Early Morning (5AM-7AM) Morning (7AM-12PM) Afternoon (12PM-5PM) Evening…" at bounding box center [595, 302] width 192 height 34
select select "11:00 AM"
click at [499, 285] on select "Anytime Early Morning (5AM-7AM) Morning (7AM-12PM) Afternoon (12PM-5PM) Evening…" at bounding box center [595, 302] width 192 height 34
click at [787, 320] on div "* Return Date [DATE] Dates must be valid * Return Time Anytime Early Morning (5…" at bounding box center [704, 300] width 877 height 67
click at [502, 458] on icon at bounding box center [506, 460] width 15 height 15
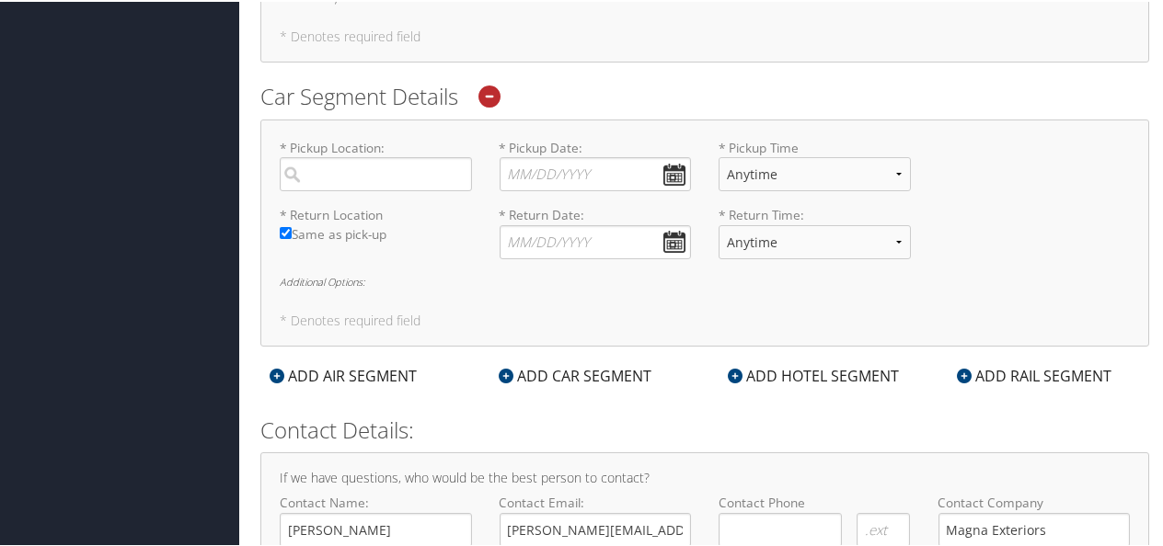
scroll to position [892, 0]
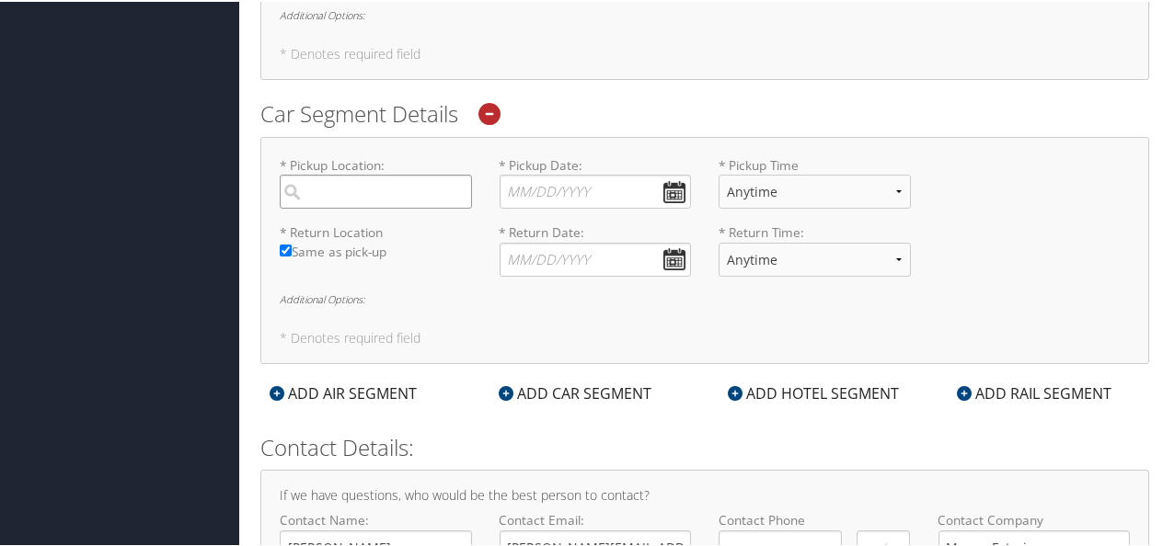
click at [373, 178] on input "search" at bounding box center [376, 190] width 192 height 34
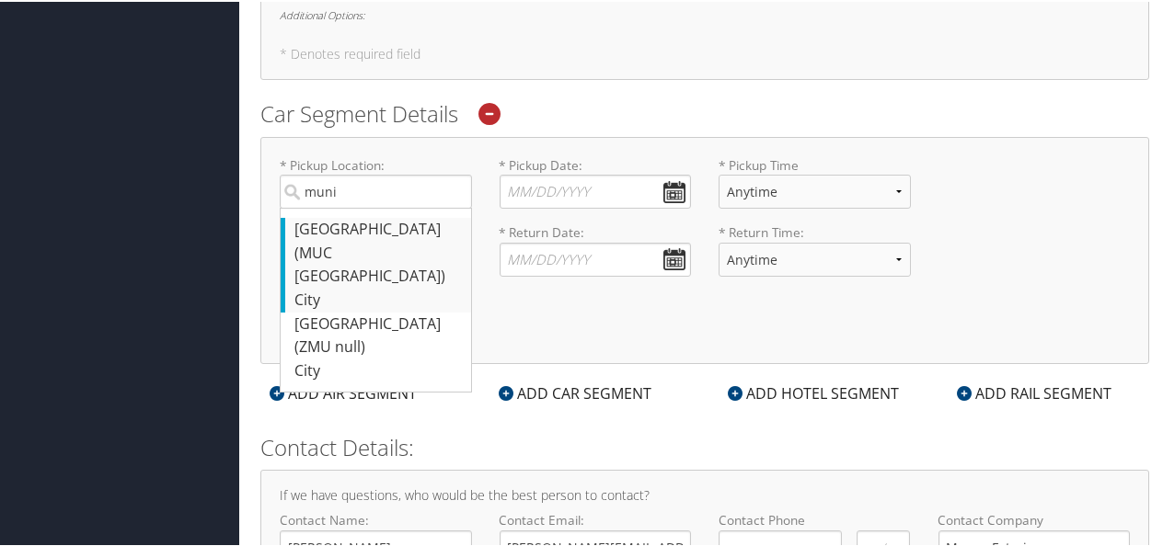
click at [327, 235] on div "[GEOGRAPHIC_DATA] (MUC [GEOGRAPHIC_DATA])" at bounding box center [377, 251] width 167 height 71
click at [327, 207] on input "muni" at bounding box center [376, 190] width 192 height 34
type input "[GEOGRAPHIC_DATA]"
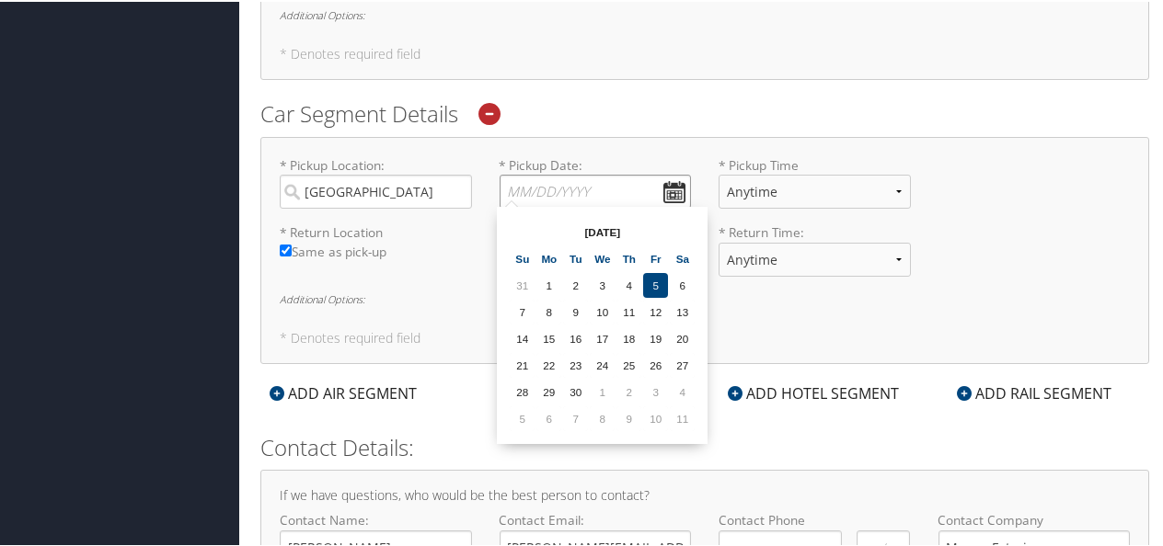
click at [671, 188] on input "* Pickup Date: Dates must be valid" at bounding box center [595, 190] width 192 height 34
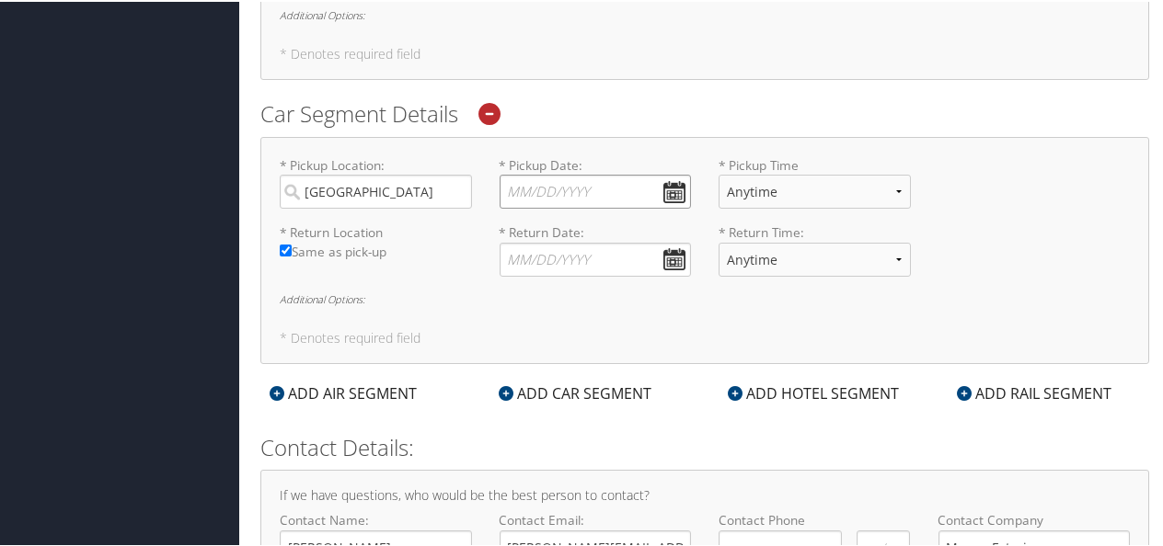
click at [583, 180] on input "* Pickup Date: Dates must be valid" at bounding box center [595, 190] width 192 height 34
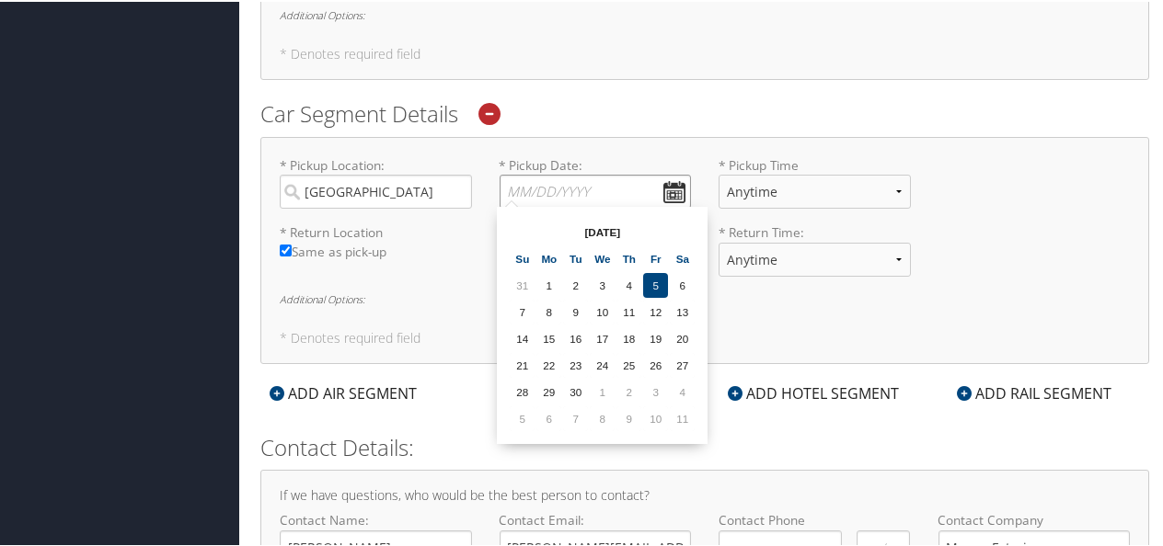
type input "[DATE]"
type input "( ) -"
click at [682, 224] on th at bounding box center [682, 230] width 25 height 25
click at [523, 361] on td "19" at bounding box center [522, 363] width 25 height 25
click at [671, 189] on input "[DATE]" at bounding box center [595, 190] width 192 height 34
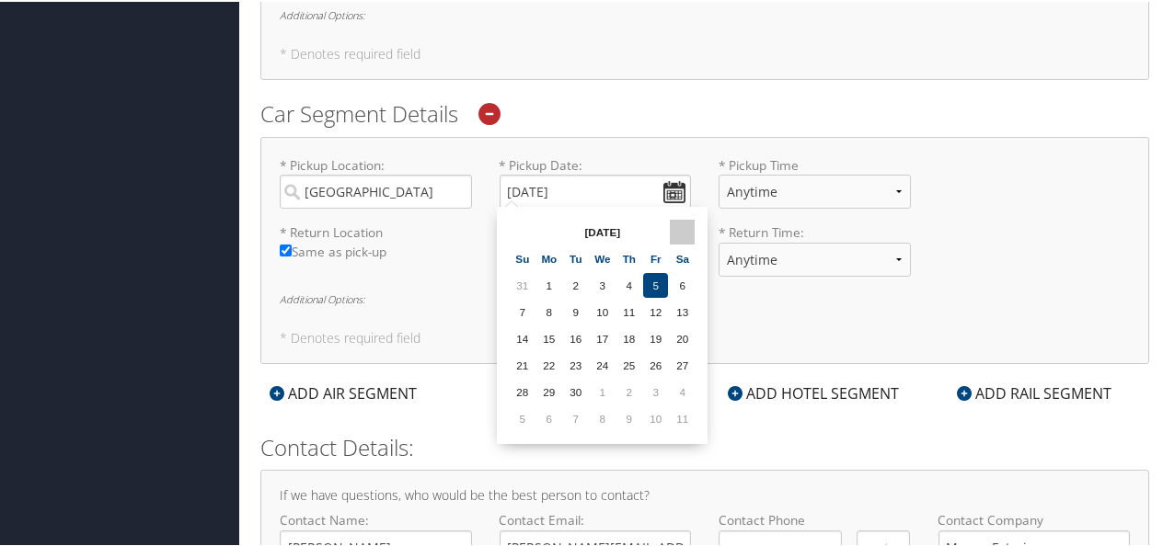
click at [684, 230] on th at bounding box center [682, 230] width 25 height 25
click at [549, 358] on td "20" at bounding box center [548, 363] width 25 height 25
type input "[DATE]"
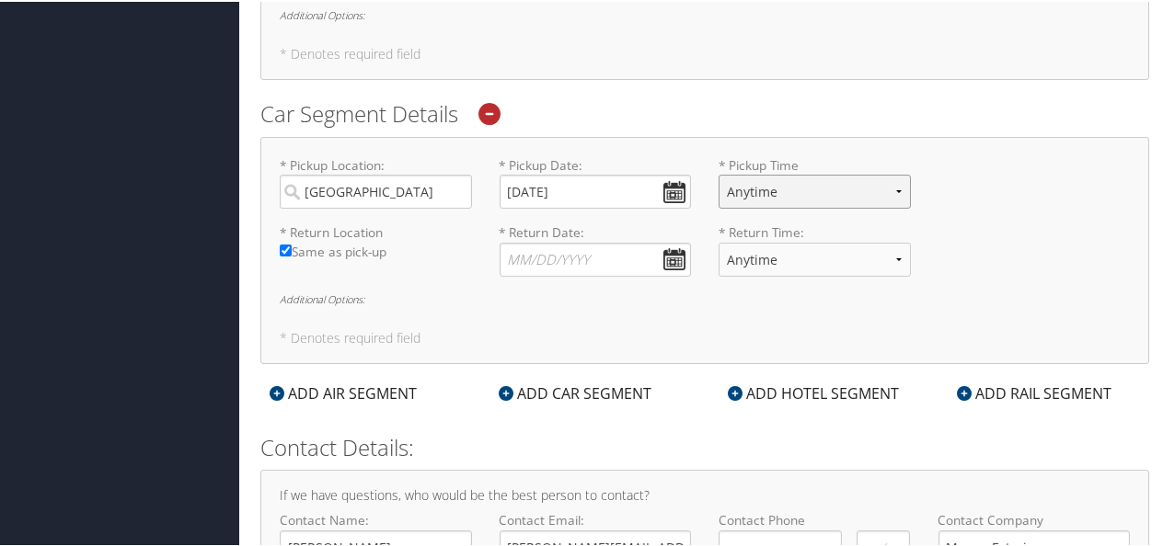
click at [893, 185] on select "Anytime 12:00 AM 1:00 AM 2:00 AM 3:00 AM 4:00 AM 5:00 AM 6:00 AM 7:00 AM 8:00 A…" at bounding box center [814, 190] width 192 height 34
select select "9:00 AM"
click at [718, 173] on select "Anytime 12:00 AM 1:00 AM 2:00 AM 3:00 AM 4:00 AM 5:00 AM 6:00 AM 7:00 AM 8:00 A…" at bounding box center [814, 190] width 192 height 34
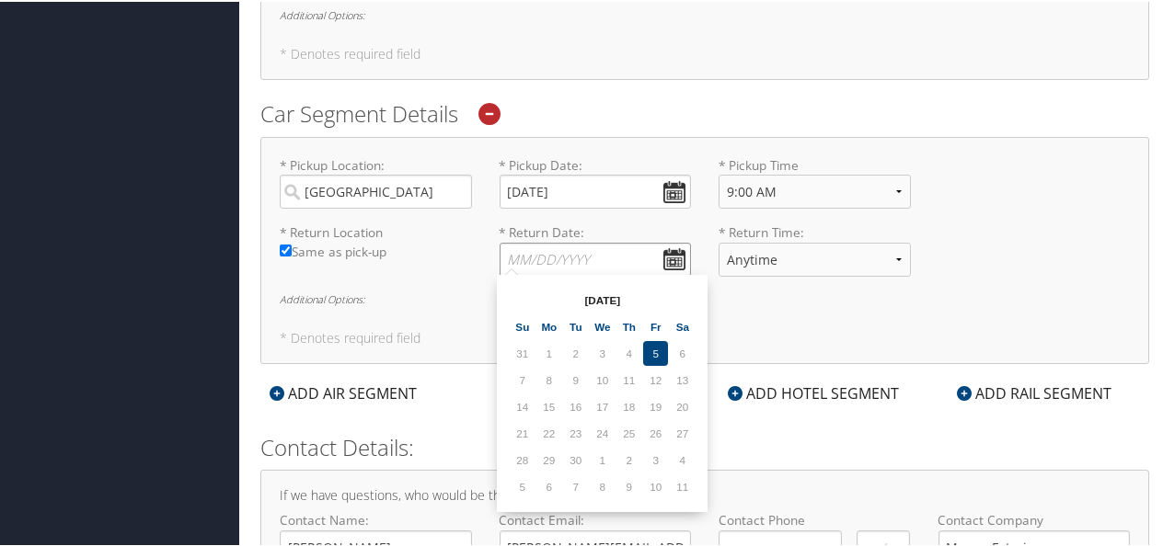
click at [678, 250] on input "* Return Date: Dates must be valid" at bounding box center [595, 258] width 192 height 34
click at [694, 299] on th at bounding box center [682, 298] width 25 height 25
click at [655, 431] on td "24" at bounding box center [655, 431] width 25 height 25
type input "[DATE]"
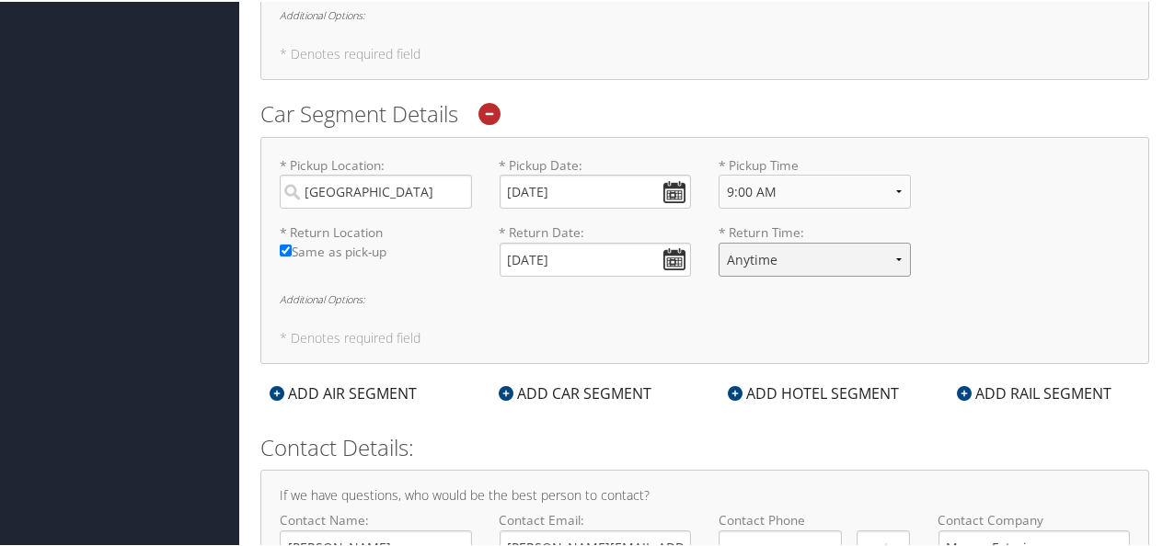
click at [892, 256] on select "Anytime 12:00 AM 1:00 AM 2:00 AM 3:00 AM 4:00 AM 5:00 AM 6:00 AM 7:00 AM 8:00 A…" at bounding box center [814, 258] width 192 height 34
select select "10:00 AM"
click at [718, 241] on select "Anytime 12:00 AM 1:00 AM 2:00 AM 3:00 AM 4:00 AM 5:00 AM 6:00 AM 7:00 AM 8:00 A…" at bounding box center [814, 258] width 192 height 34
click at [832, 316] on div "* Pickup Location: [GEOGRAPHIC_DATA] Required * Pickup Date: [DATE] Dates must …" at bounding box center [704, 248] width 889 height 227
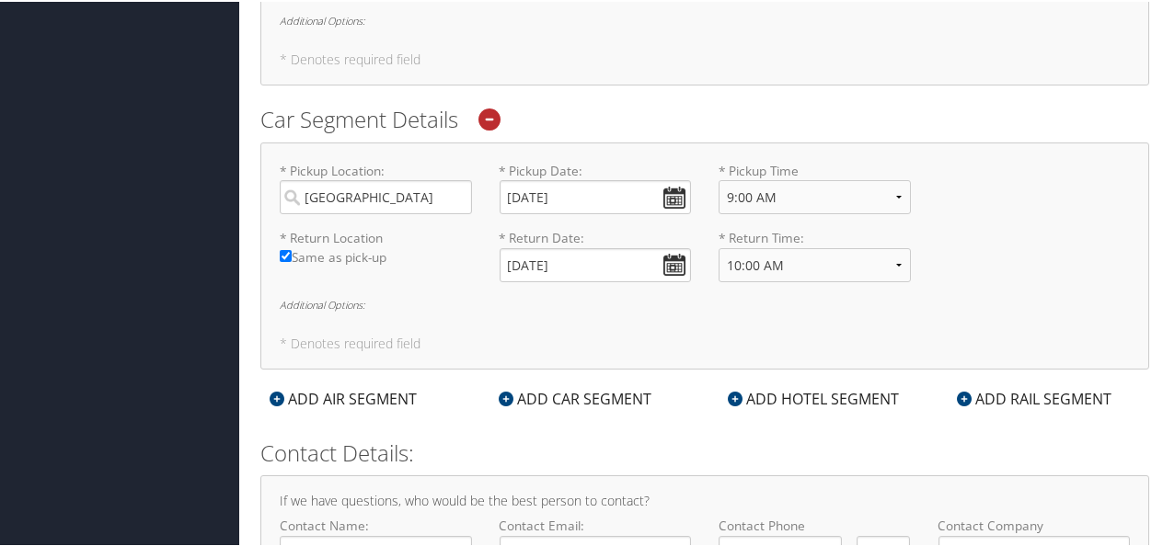
scroll to position [1007, 0]
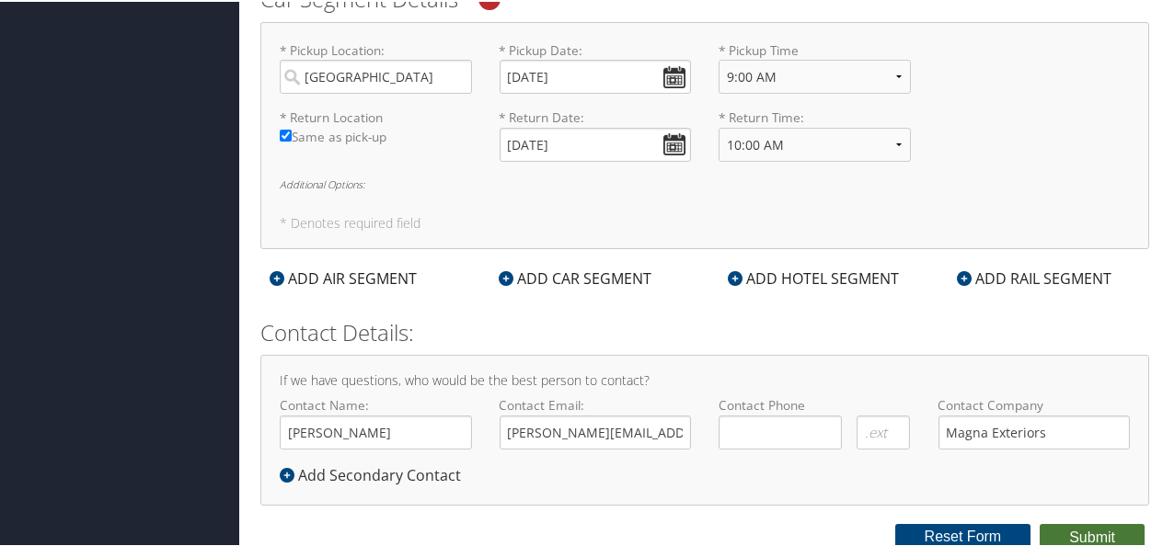
click at [1087, 528] on button "Submit" at bounding box center [1091, 536] width 105 height 28
